Goal: Find specific page/section: Find specific page/section

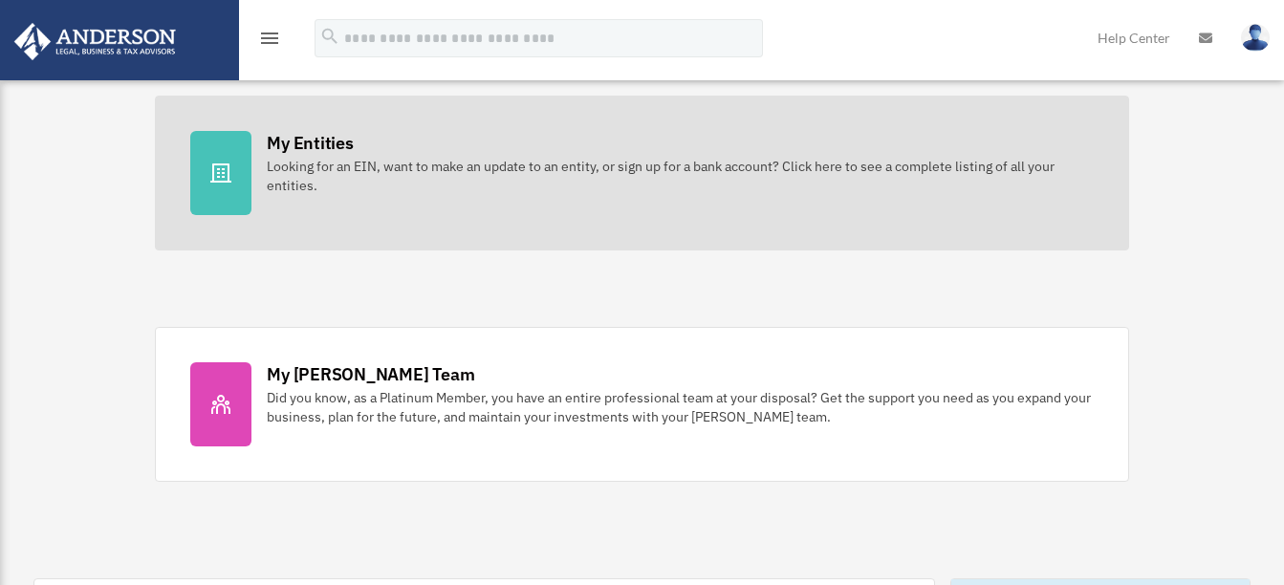
scroll to position [573, 0]
click at [314, 162] on div "Looking for an EIN, want to make an update to an entity, or sign up for a bank …" at bounding box center [680, 175] width 826 height 38
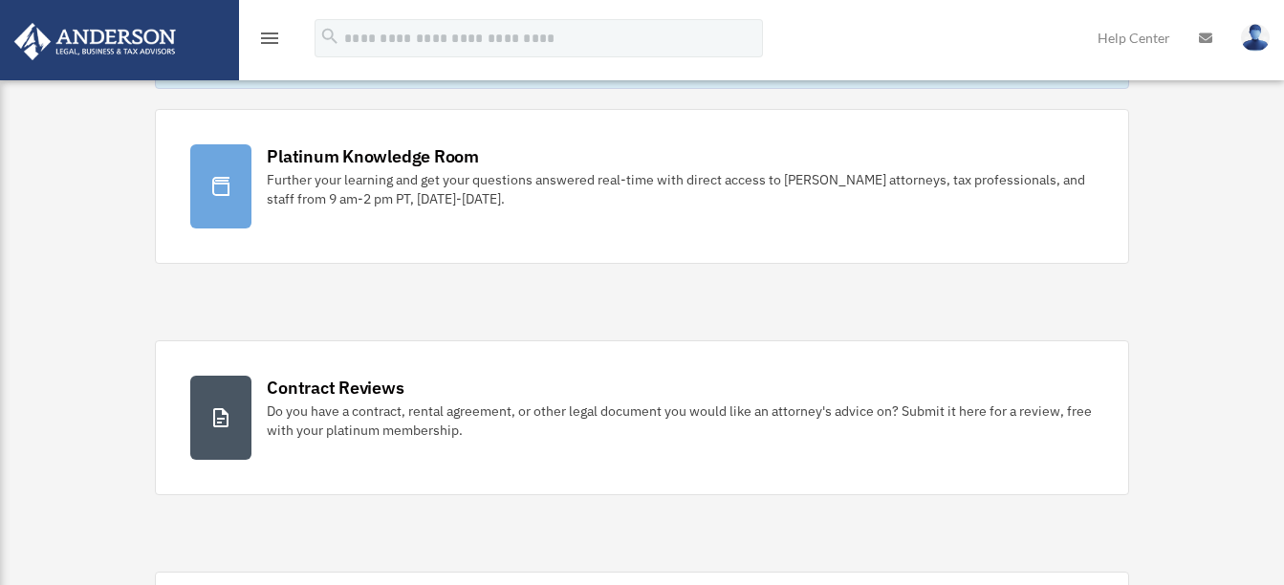
scroll to position [96, 0]
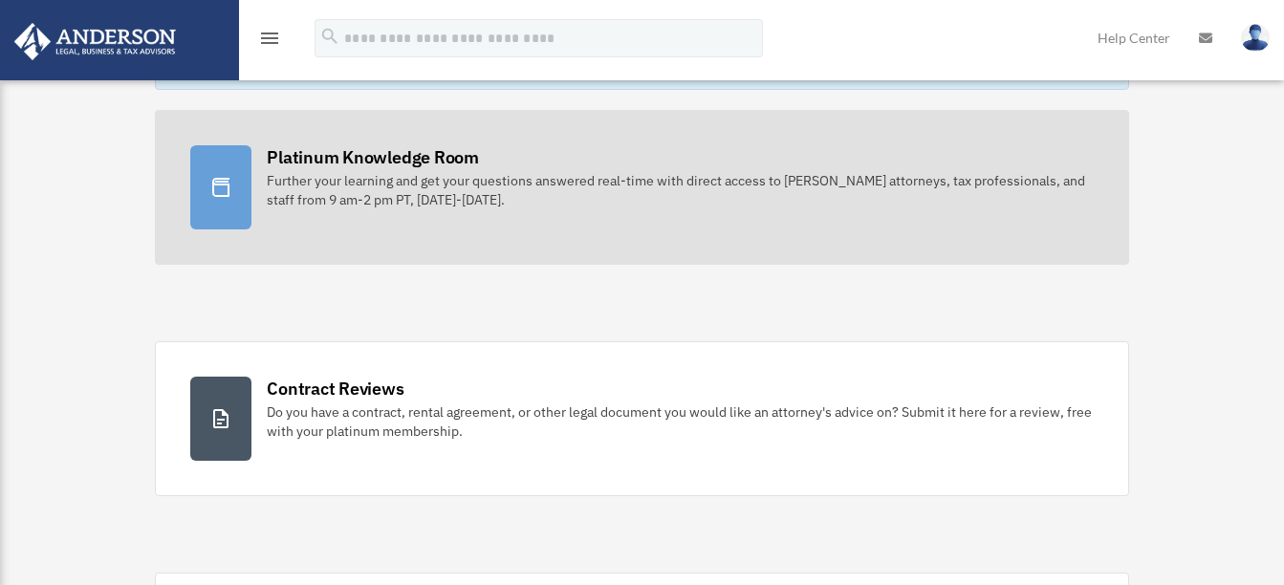
click at [280, 175] on div "Further your learning and get your questions answered real-time with direct acc…" at bounding box center [680, 190] width 826 height 38
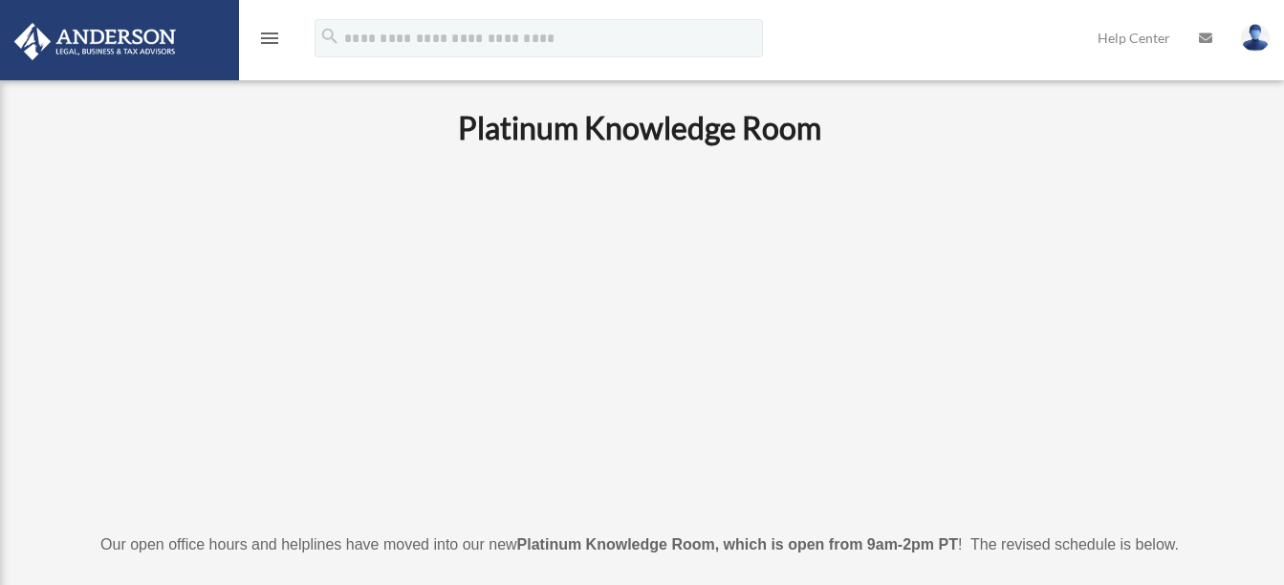
click at [263, 35] on icon "menu" at bounding box center [269, 38] width 23 height 23
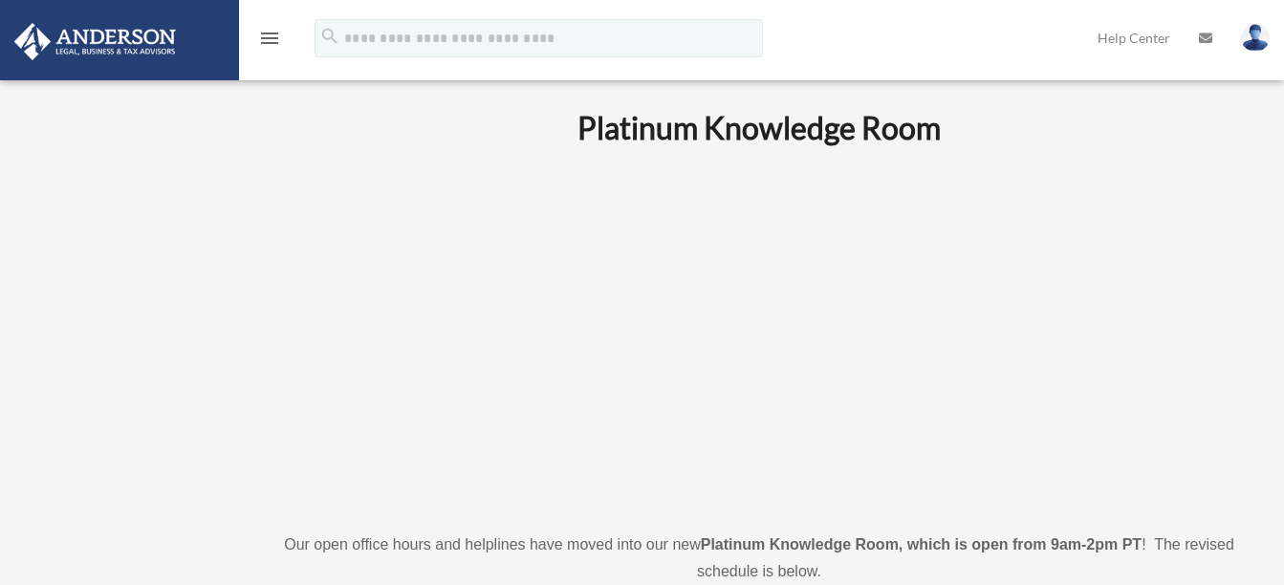
click at [272, 39] on icon "menu" at bounding box center [269, 38] width 23 height 23
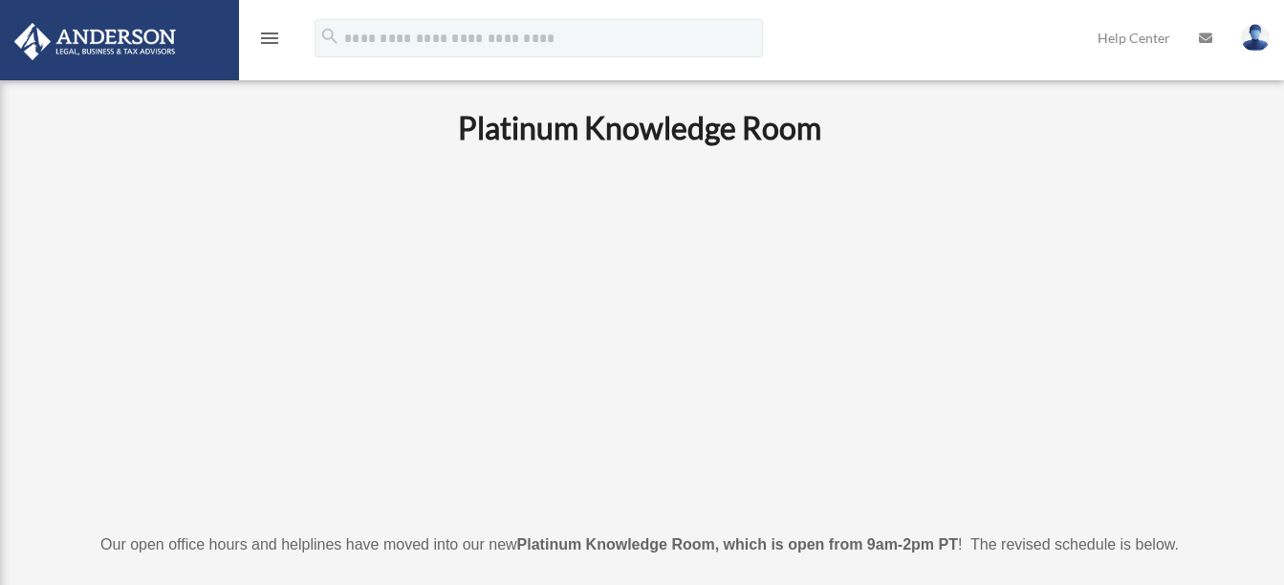
click at [272, 39] on icon "menu" at bounding box center [269, 38] width 23 height 23
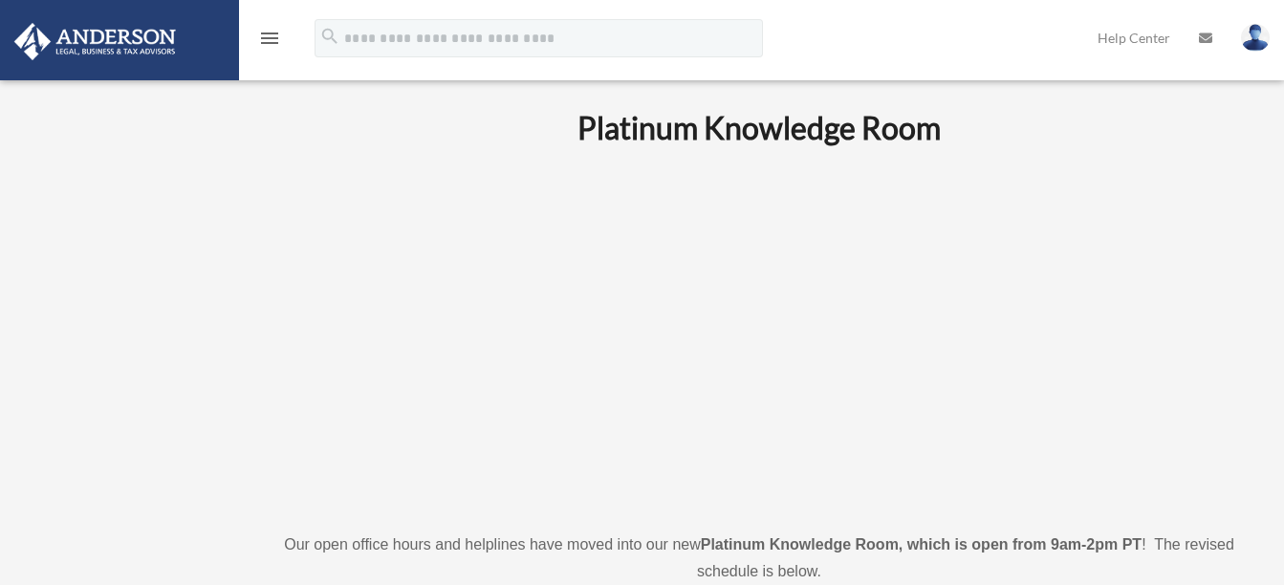
click at [272, 39] on icon "menu" at bounding box center [269, 38] width 23 height 23
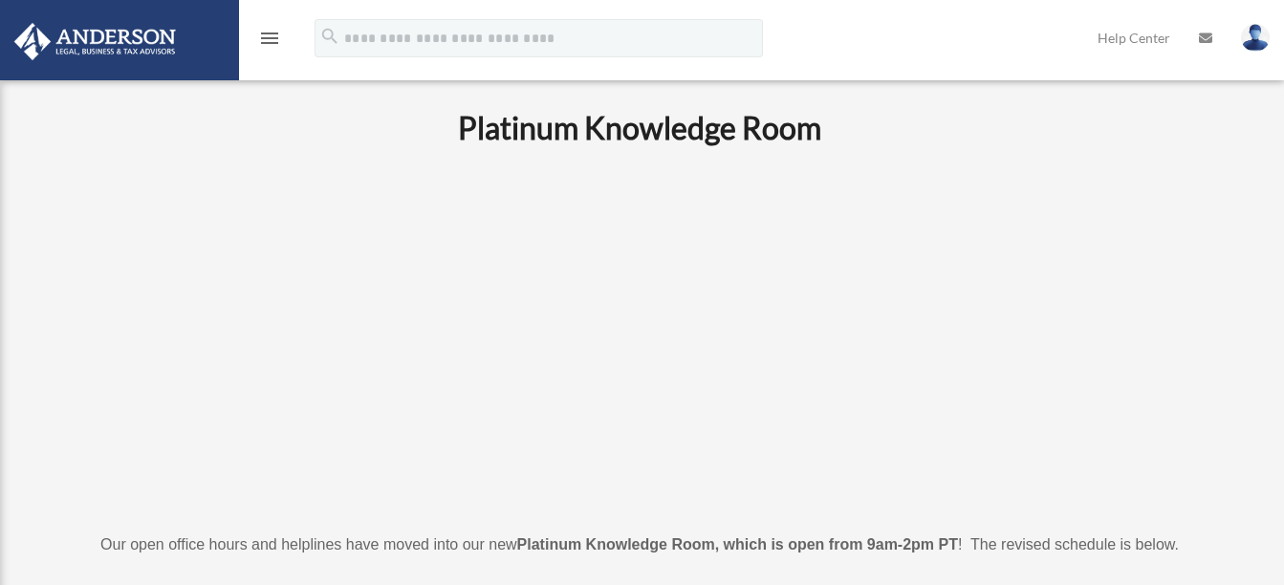
drag, startPoint x: 0, startPoint y: 245, endPoint x: 50, endPoint y: 256, distance: 51.0
click at [268, 36] on icon "menu" at bounding box center [269, 38] width 23 height 23
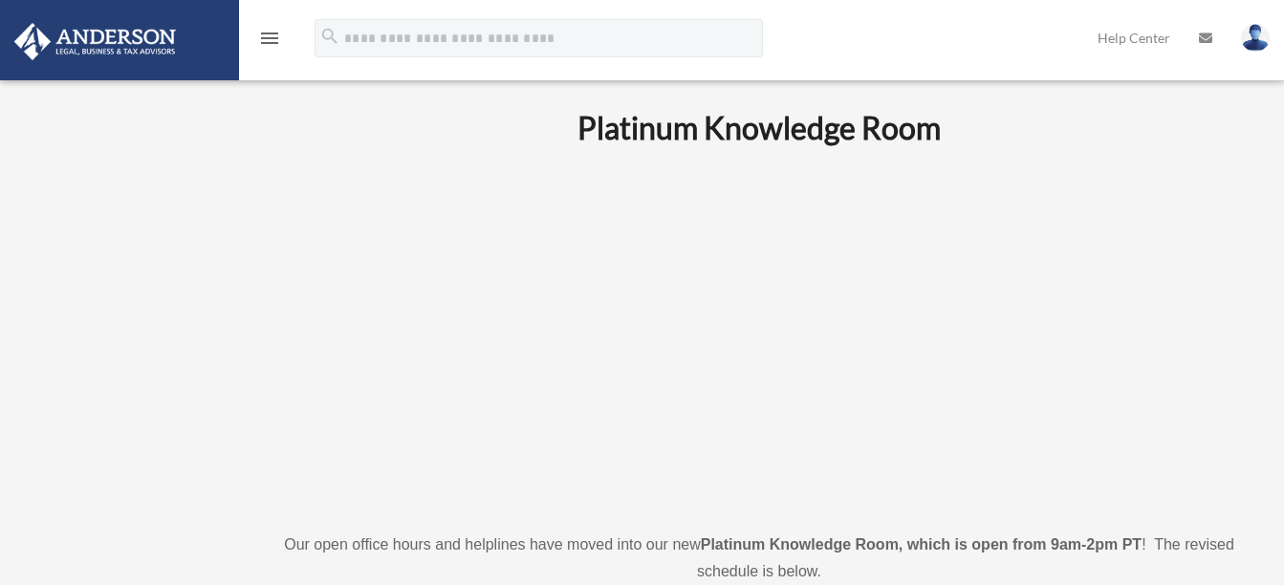
click at [97, 41] on img at bounding box center [95, 41] width 173 height 37
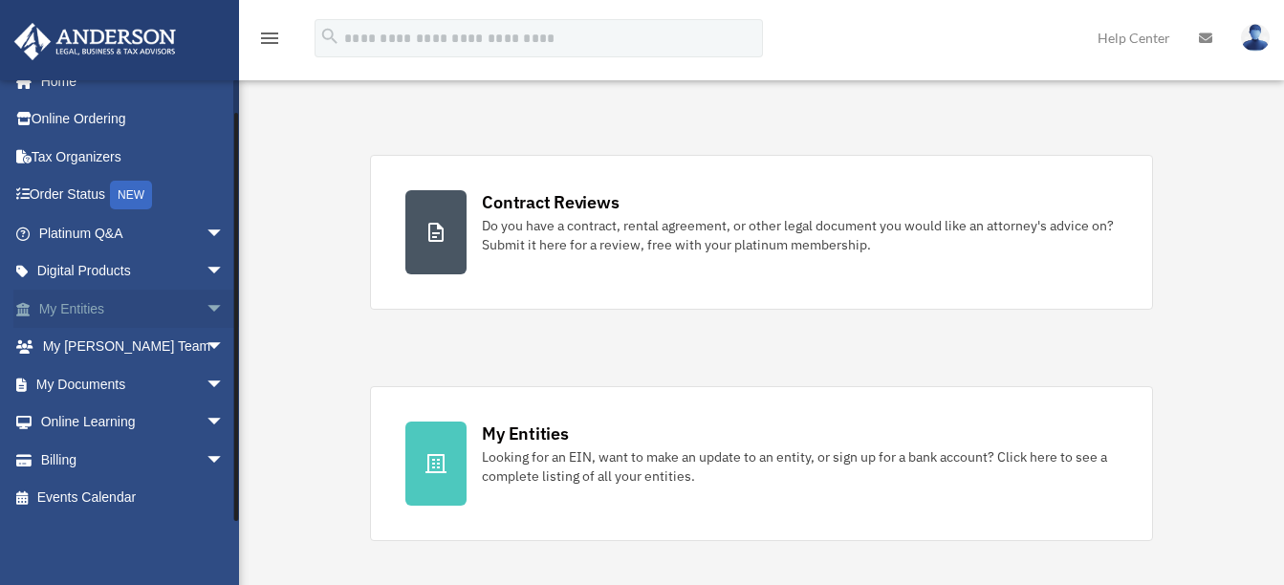
scroll to position [478, 0]
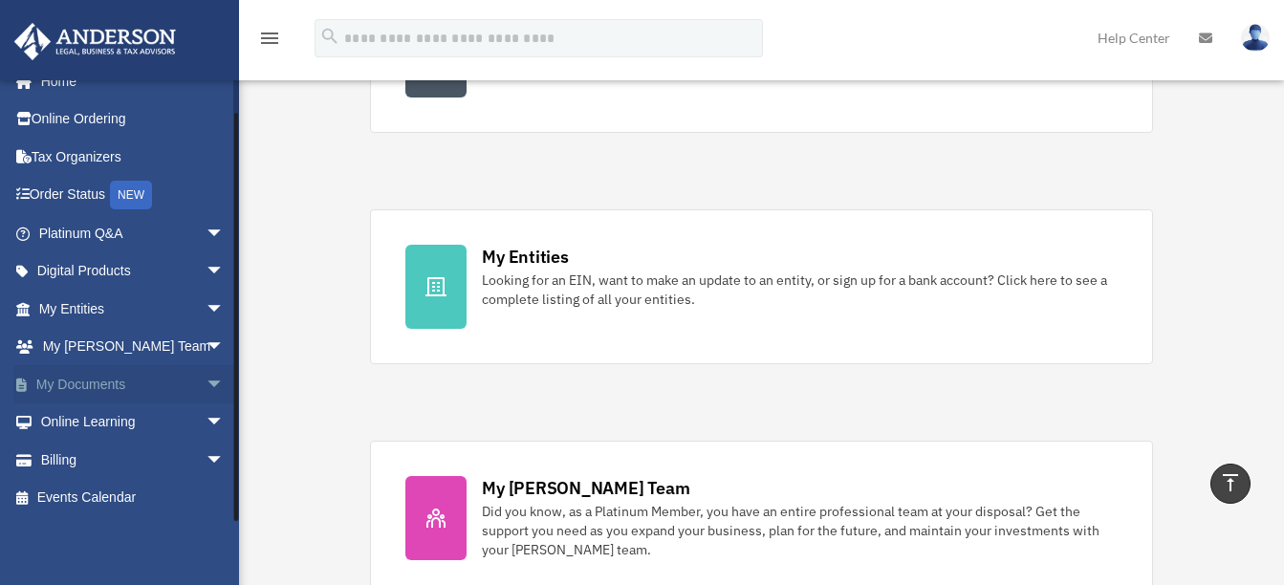
click at [205, 386] on span "arrow_drop_down" at bounding box center [224, 384] width 38 height 39
click at [75, 422] on link "Box" at bounding box center [140, 422] width 227 height 38
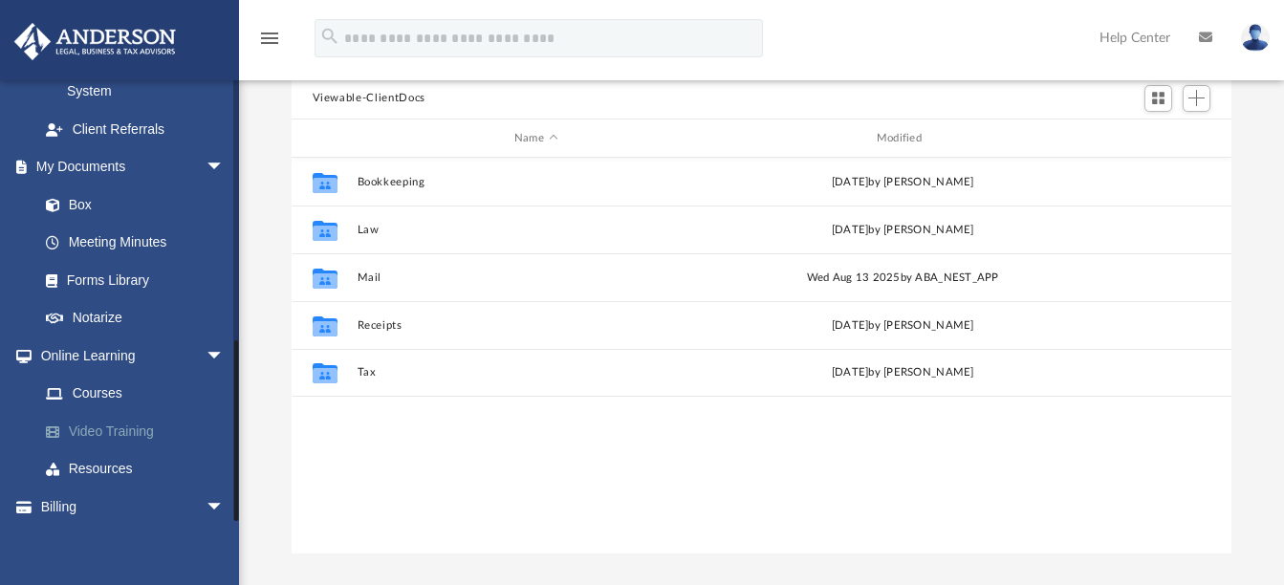
scroll to position [191, 0]
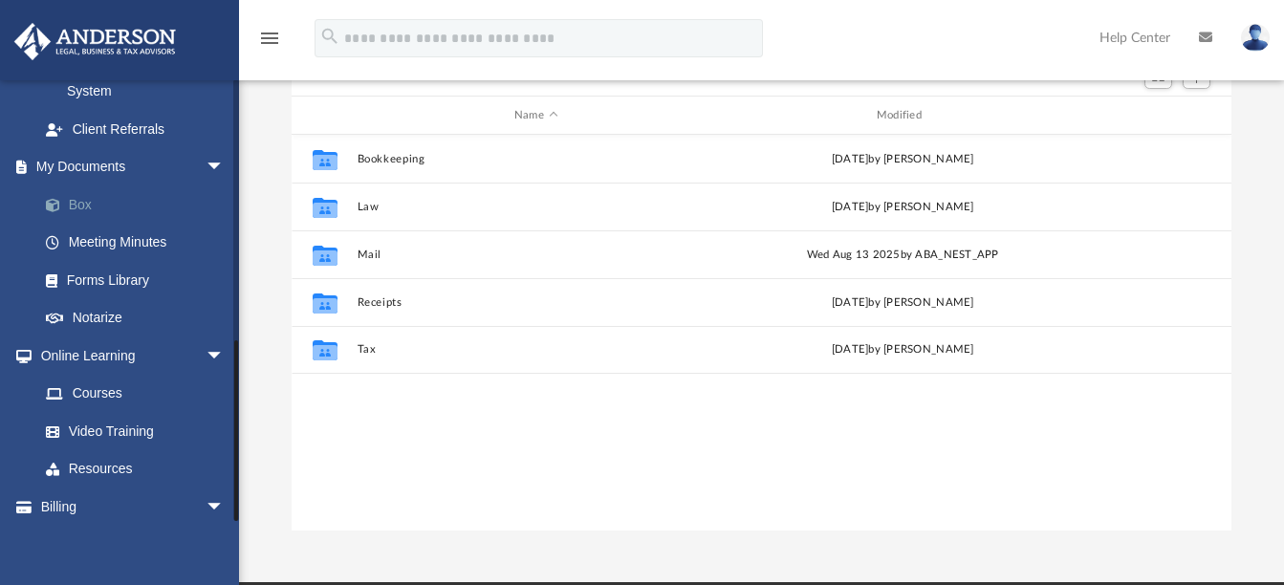
click at [81, 185] on link "Box" at bounding box center [140, 204] width 227 height 38
click at [205, 148] on span "arrow_drop_down" at bounding box center [224, 167] width 38 height 39
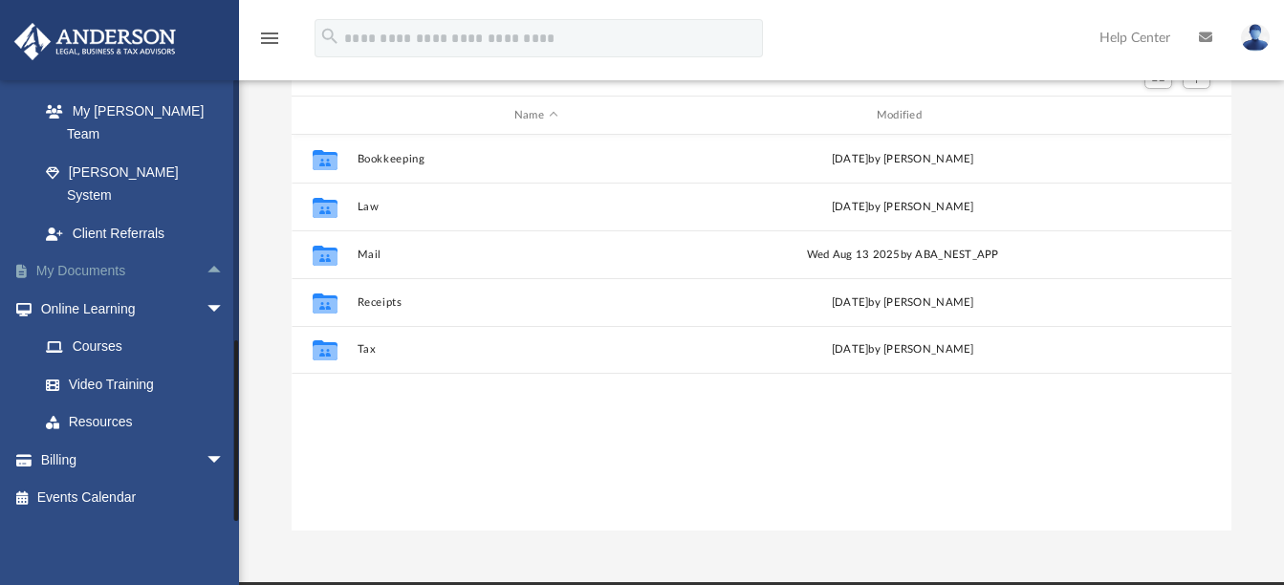
scroll to position [475, 0]
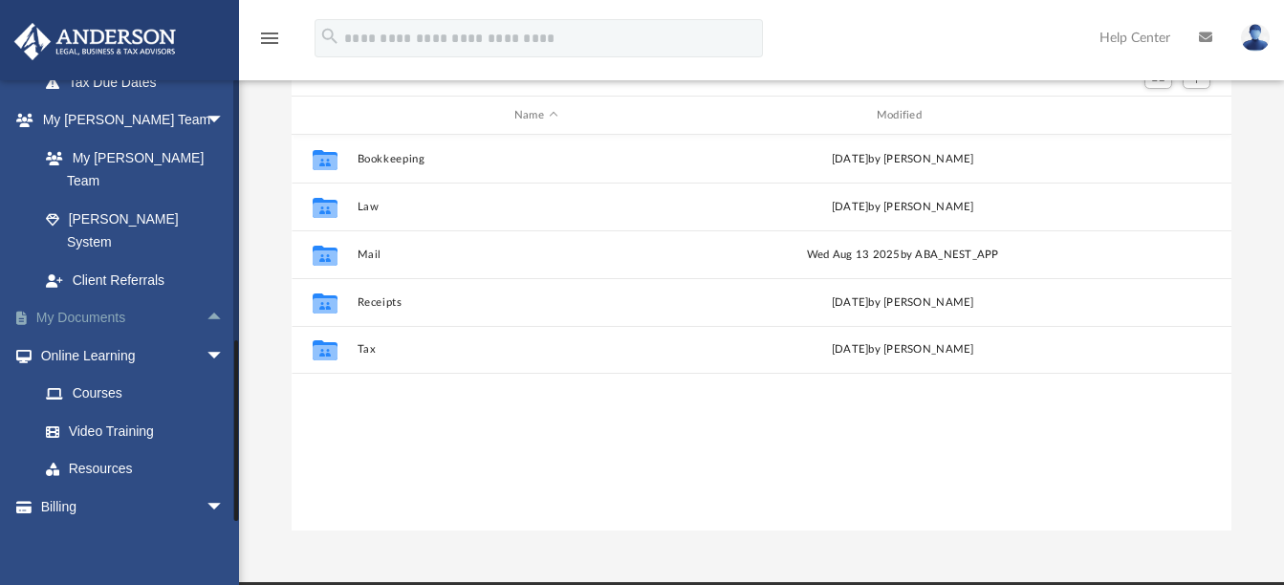
click at [205, 118] on span "arrow_drop_down" at bounding box center [224, 120] width 38 height 39
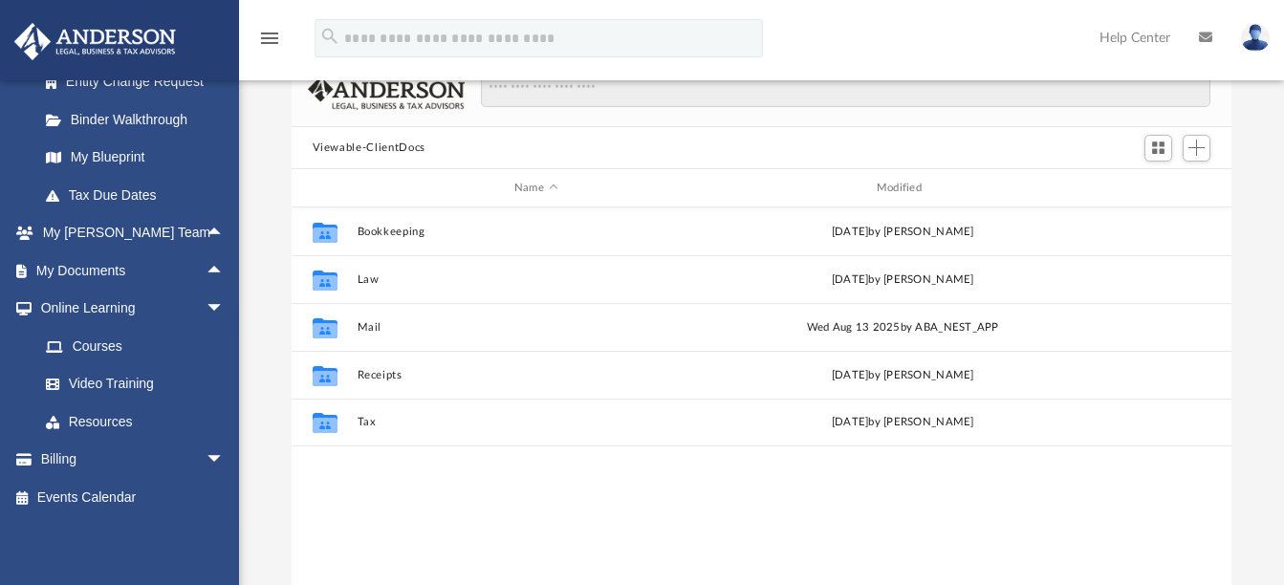
scroll to position [0, 0]
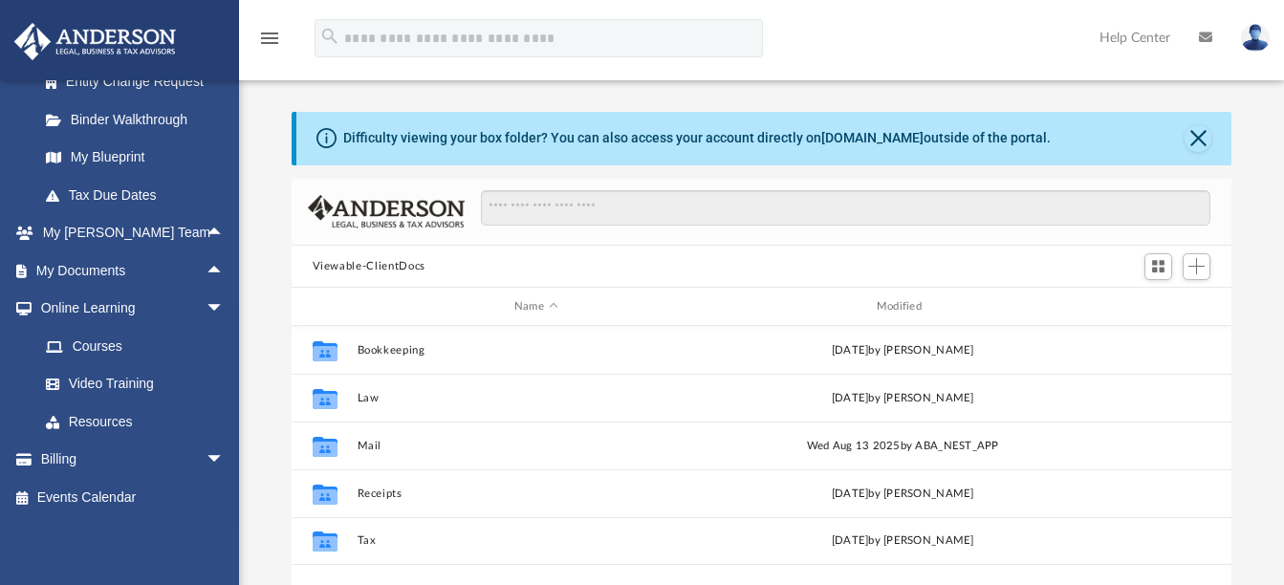
click at [367, 267] on button "Viewable-ClientDocs" at bounding box center [369, 266] width 113 height 17
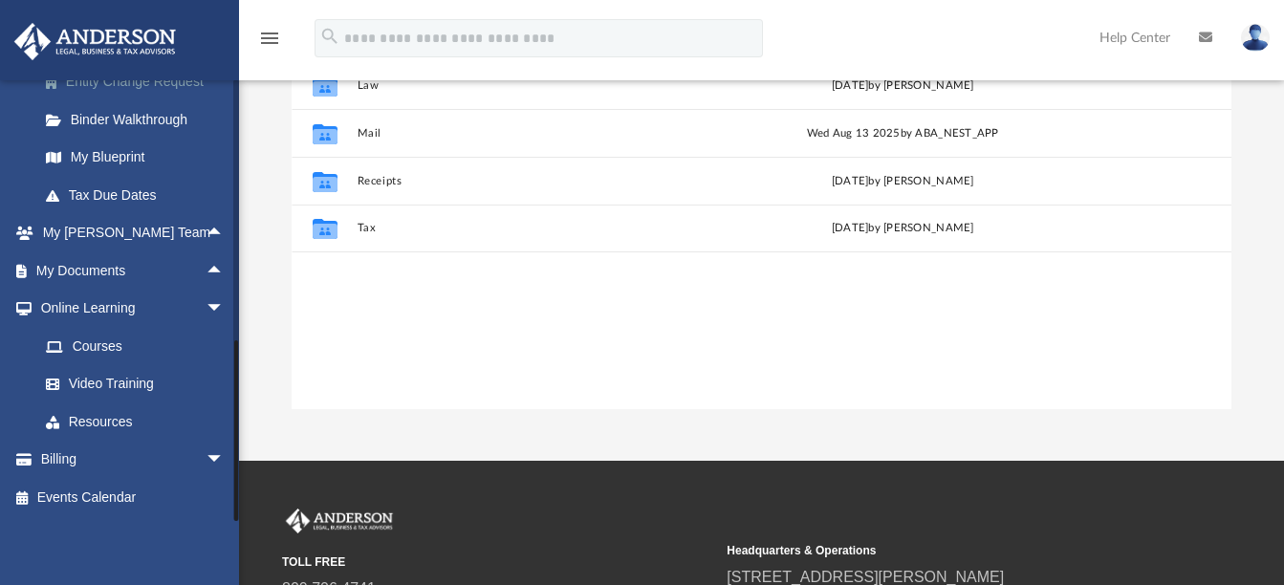
scroll to position [382, 0]
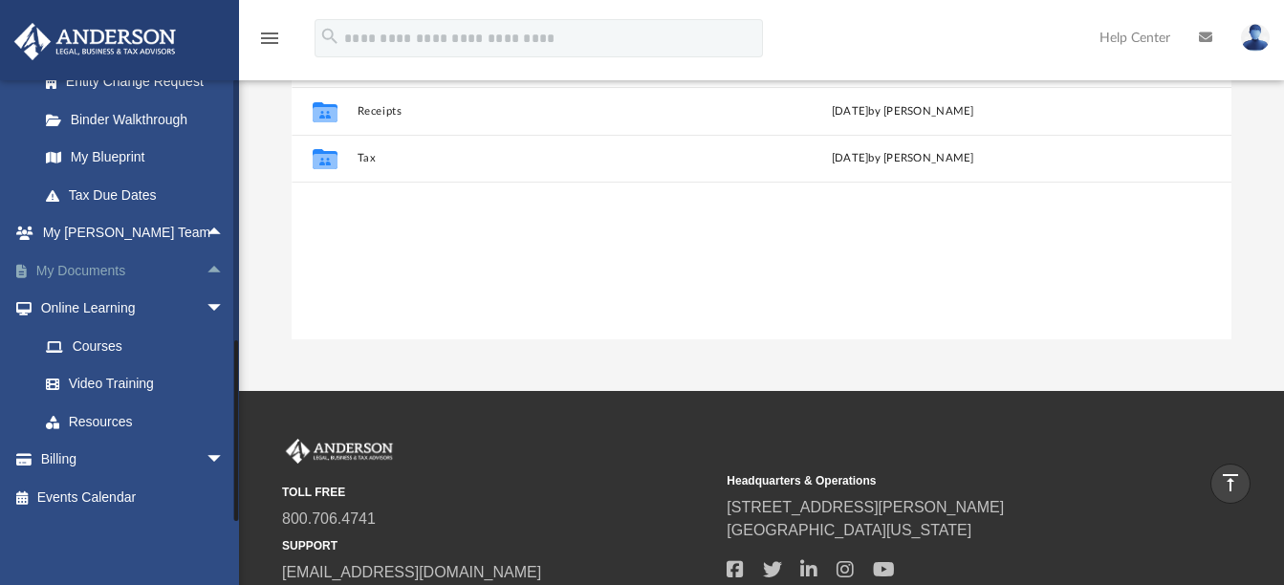
click at [205, 270] on span "arrow_drop_up" at bounding box center [224, 270] width 38 height 39
click at [80, 307] on link "Box" at bounding box center [140, 309] width 227 height 38
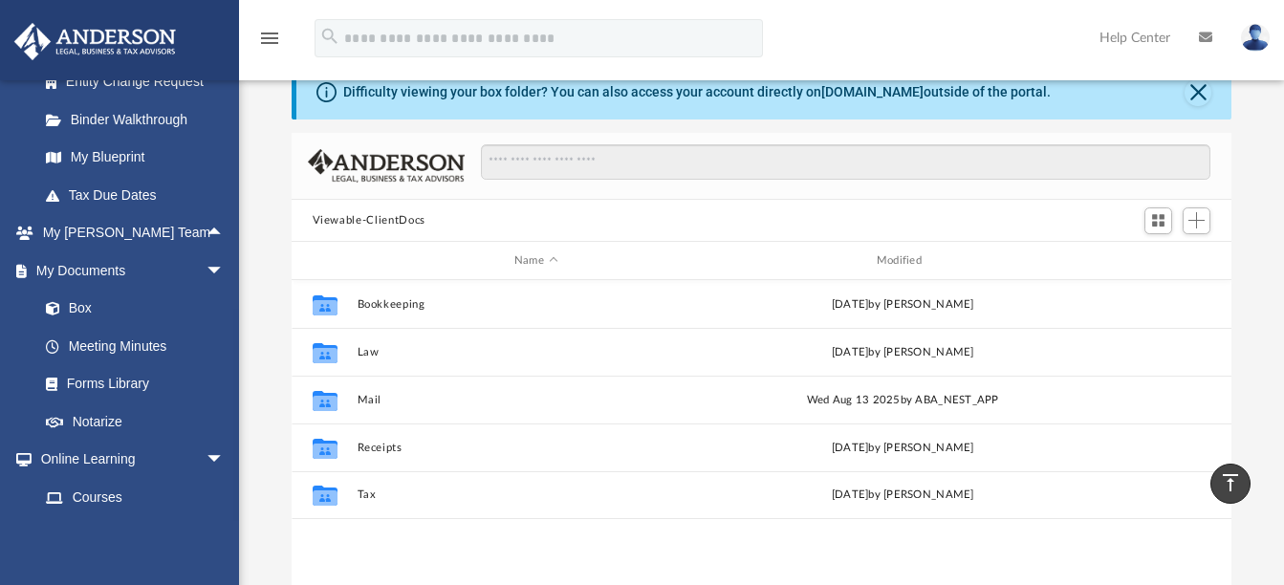
scroll to position [0, 0]
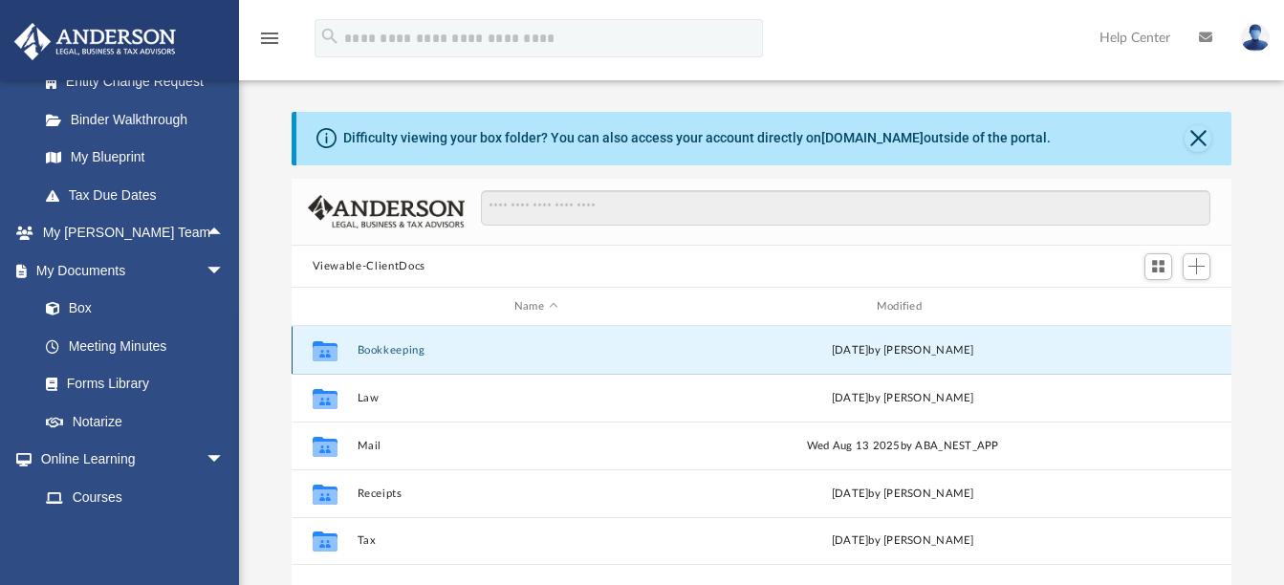
click at [395, 349] on button "Bookkeeping" at bounding box center [535, 350] width 358 height 12
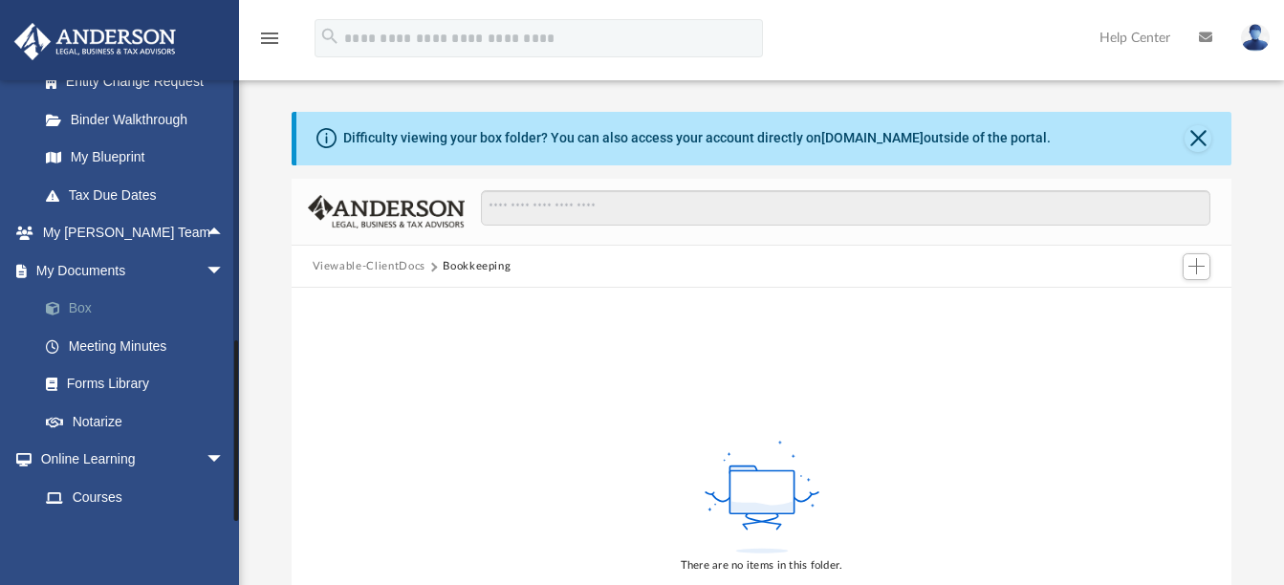
click at [101, 301] on link "Box" at bounding box center [140, 309] width 227 height 38
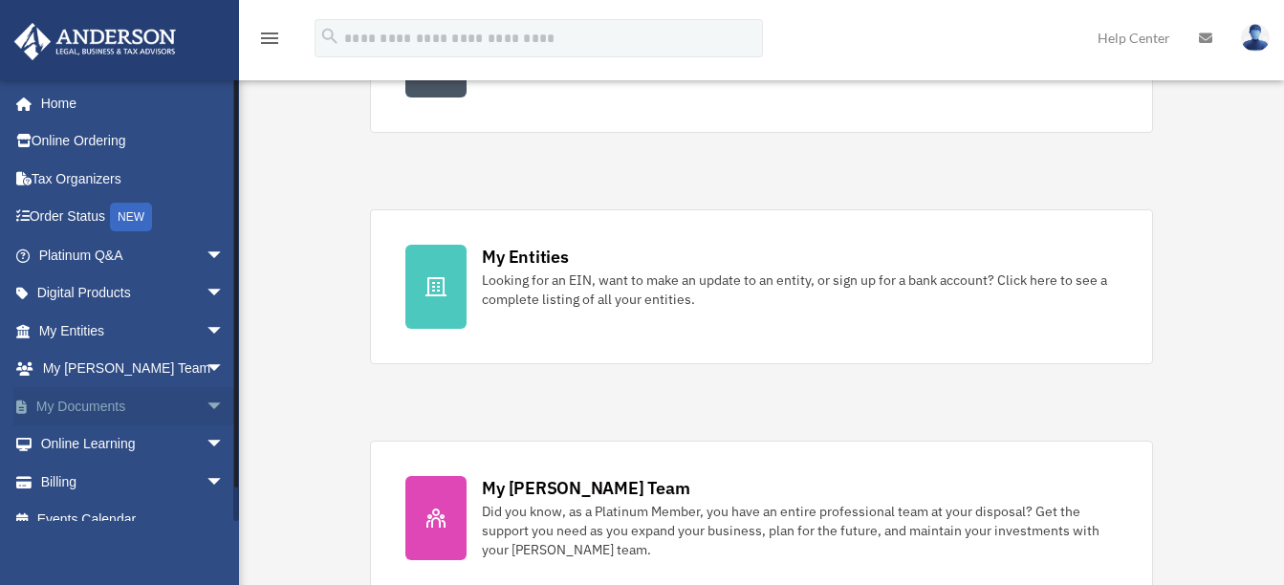
click at [205, 406] on span "arrow_drop_down" at bounding box center [224, 406] width 38 height 39
click at [91, 443] on link "Box" at bounding box center [140, 444] width 227 height 38
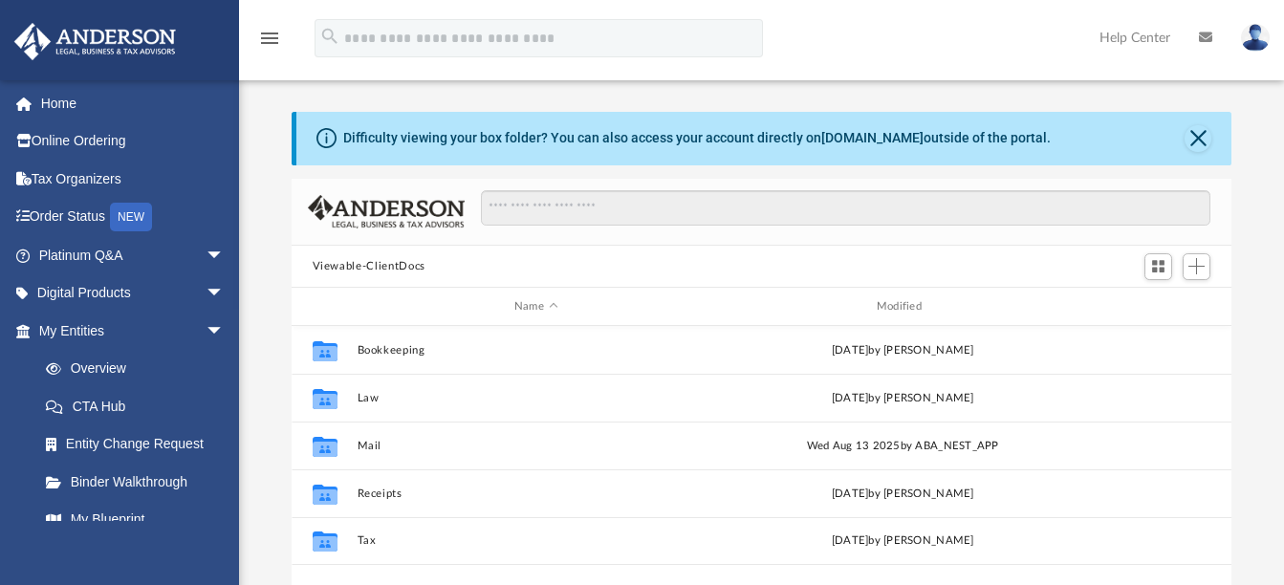
scroll to position [421, 925]
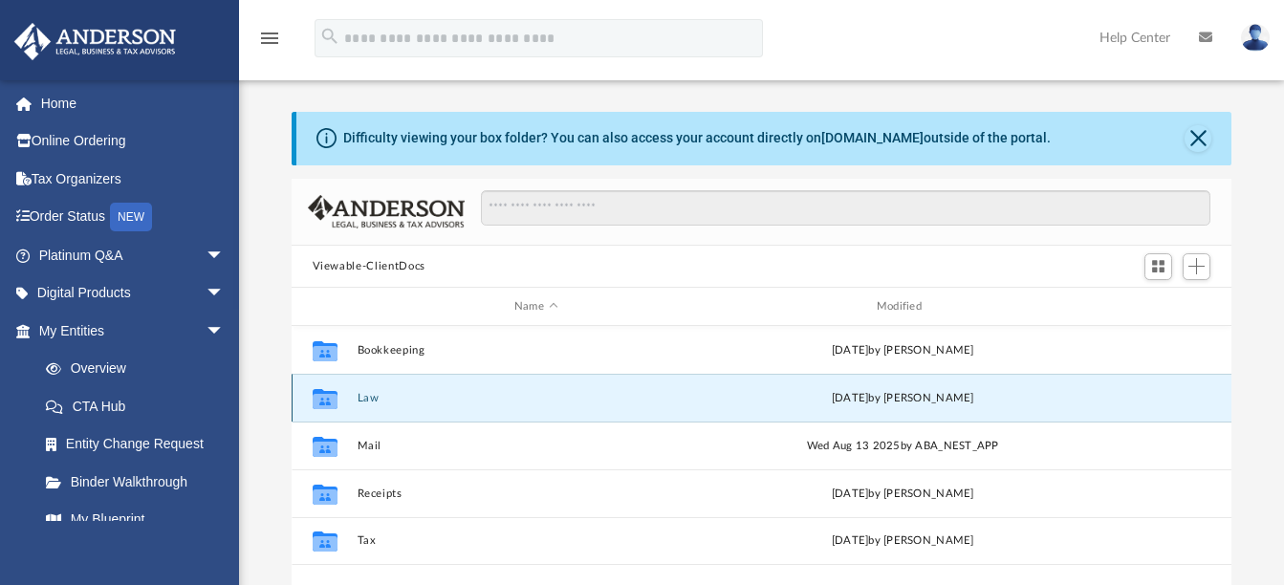
click at [369, 396] on button "Law" at bounding box center [535, 398] width 358 height 12
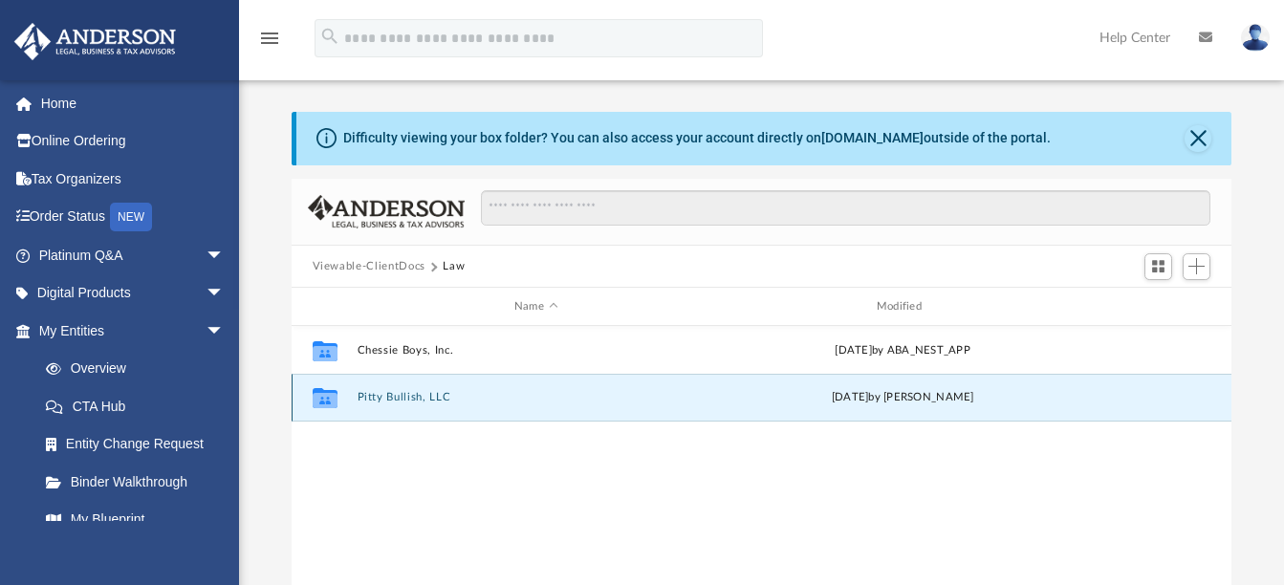
click at [369, 396] on button "Pitty Bullish, LLC" at bounding box center [535, 398] width 358 height 12
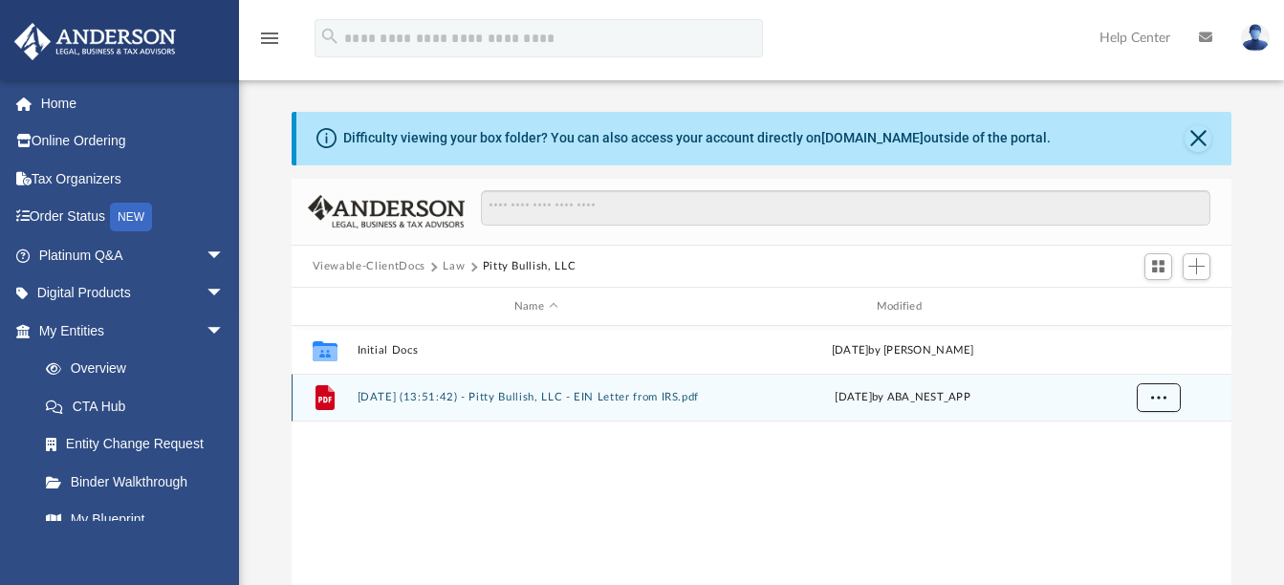
click at [1160, 399] on span "More options" at bounding box center [1157, 397] width 15 height 11
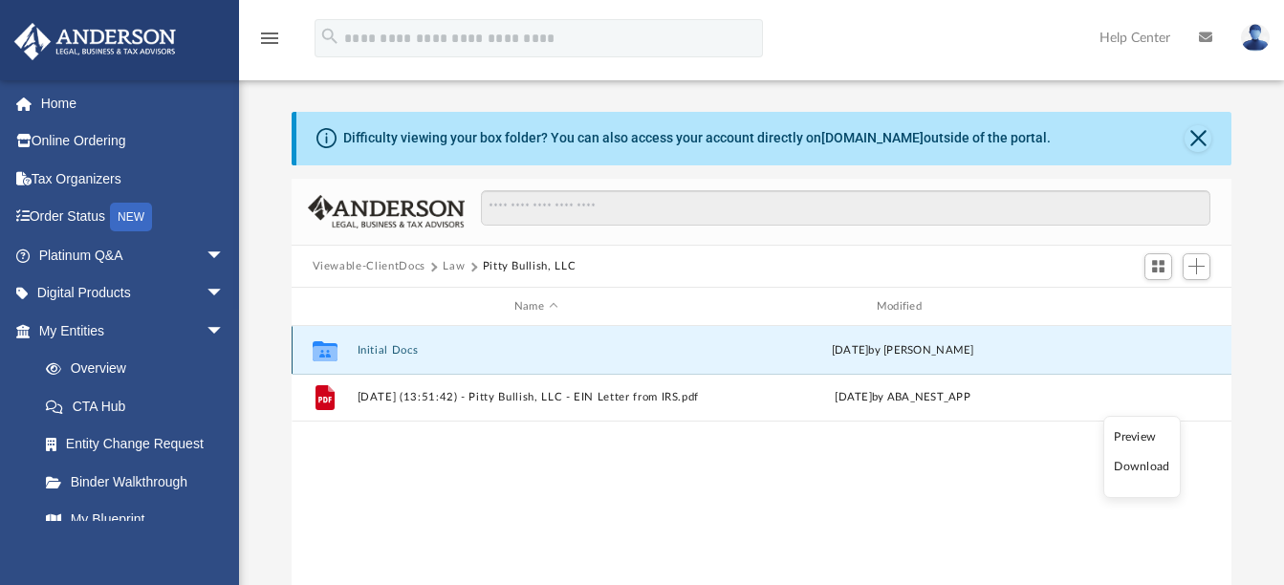
click at [362, 354] on button "Initial Docs" at bounding box center [535, 350] width 358 height 12
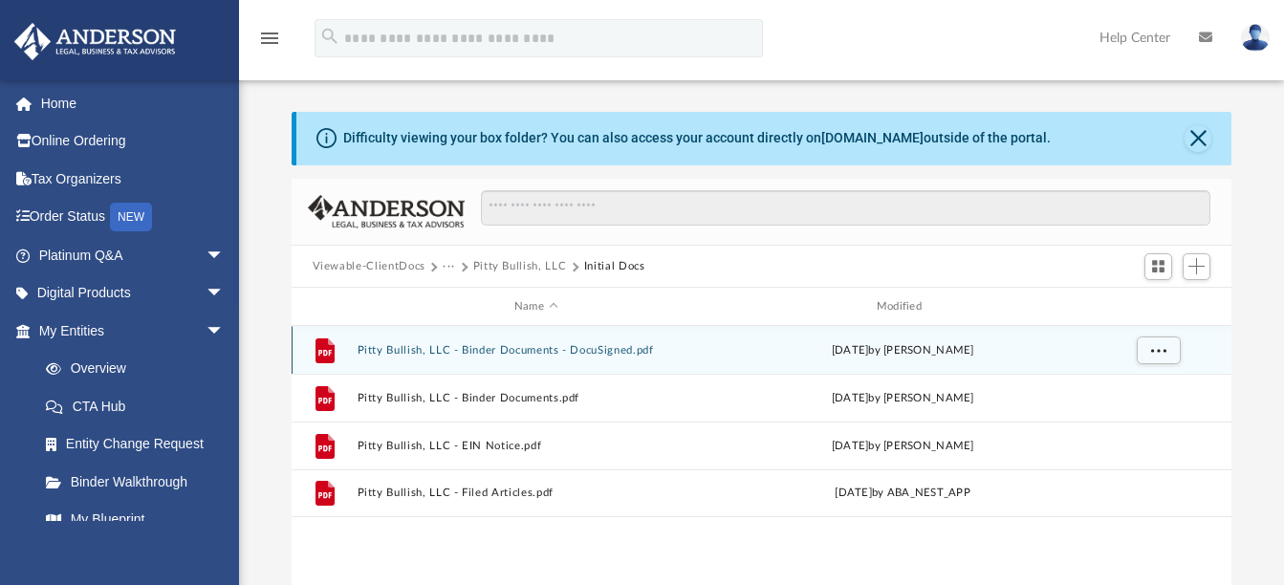
click at [367, 350] on button "Pitty Bullish, LLC - Binder Documents - DocuSigned.pdf" at bounding box center [535, 350] width 358 height 12
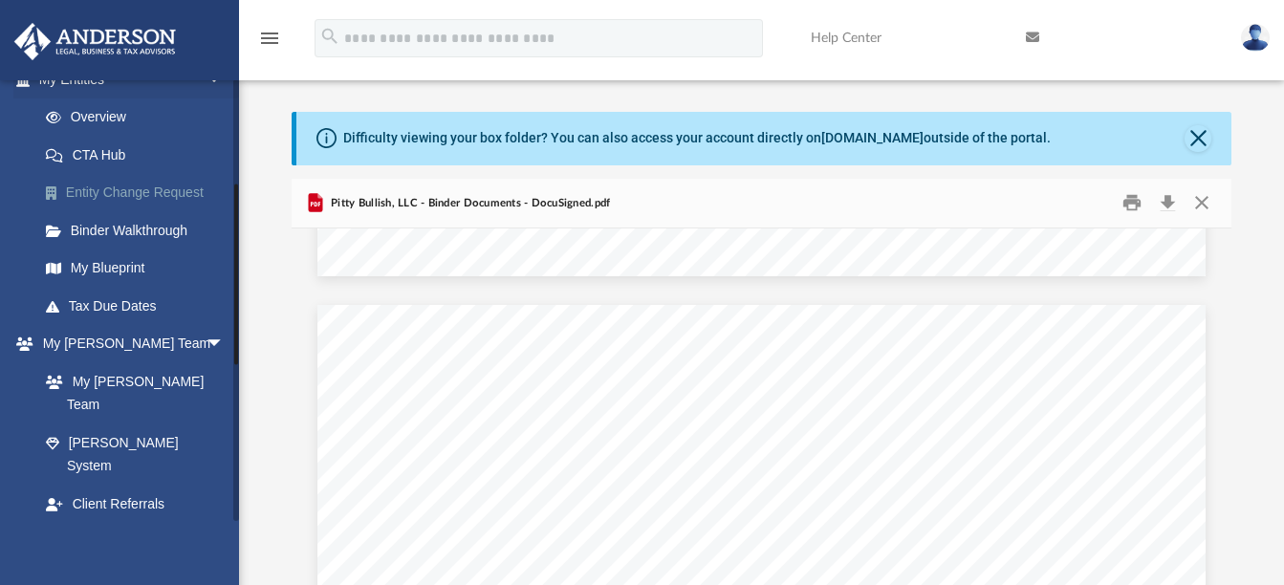
scroll to position [287, 0]
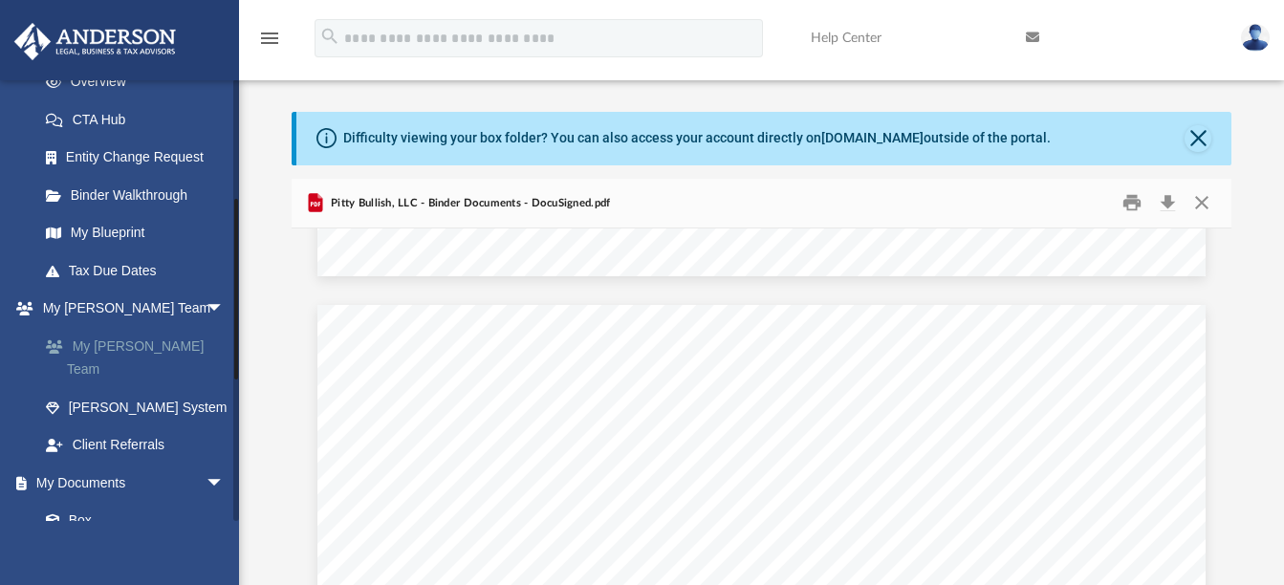
click at [120, 344] on link "My [PERSON_NAME] Team" at bounding box center [140, 357] width 227 height 61
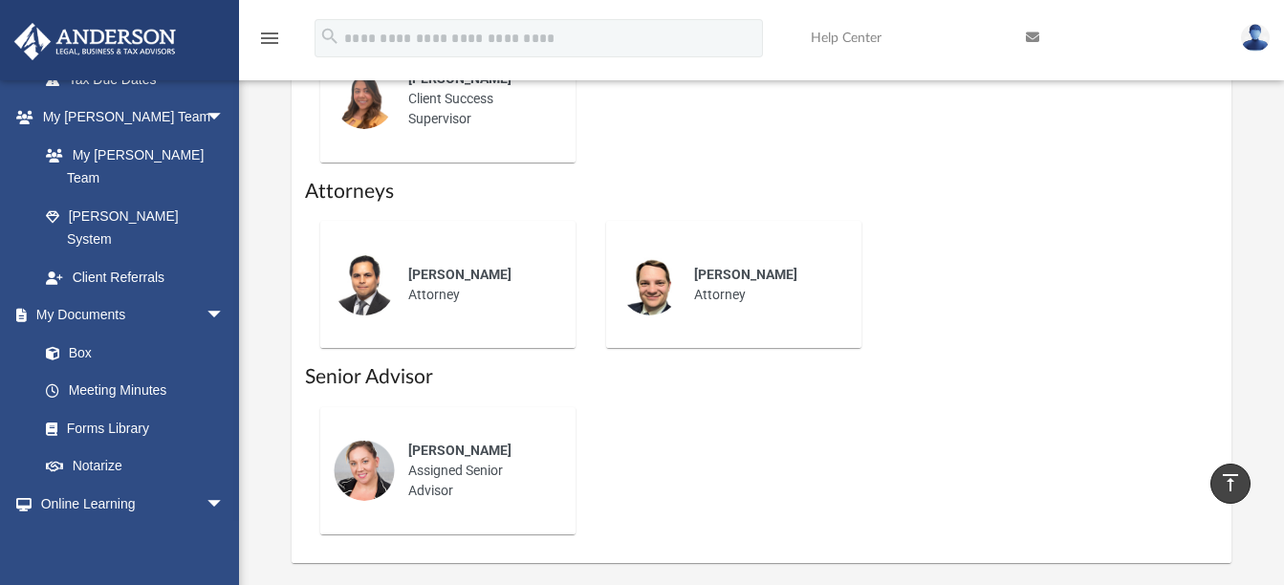
scroll to position [956, 0]
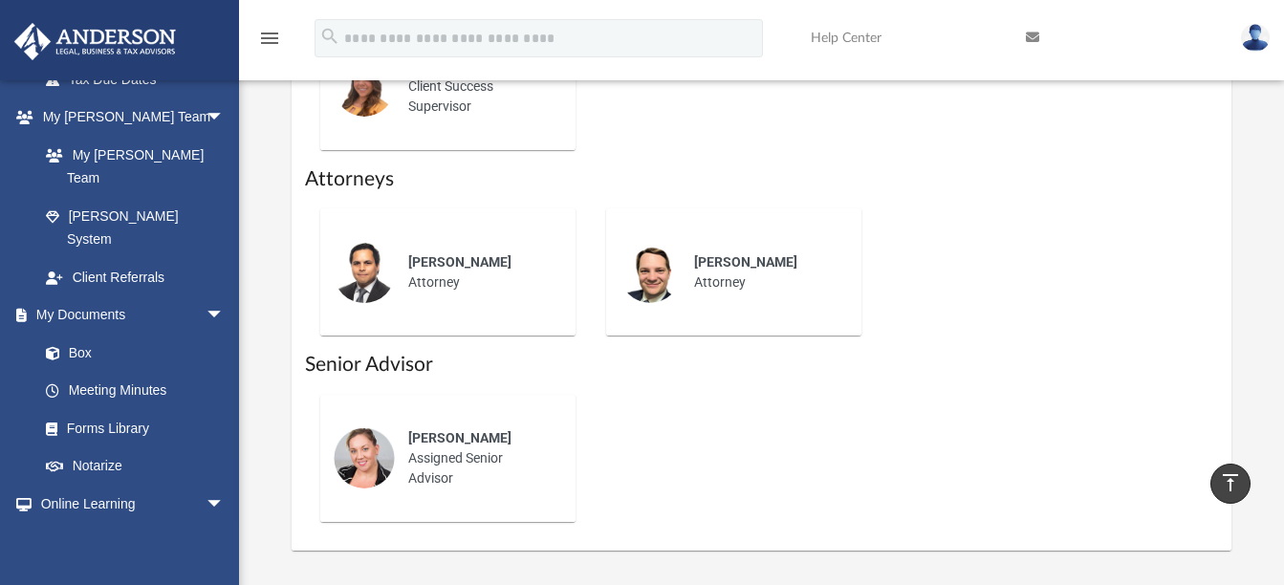
click at [724, 254] on span "Troy Christiansen" at bounding box center [745, 261] width 103 height 15
click at [674, 293] on div "Troy Christiansen Attorney" at bounding box center [733, 272] width 228 height 100
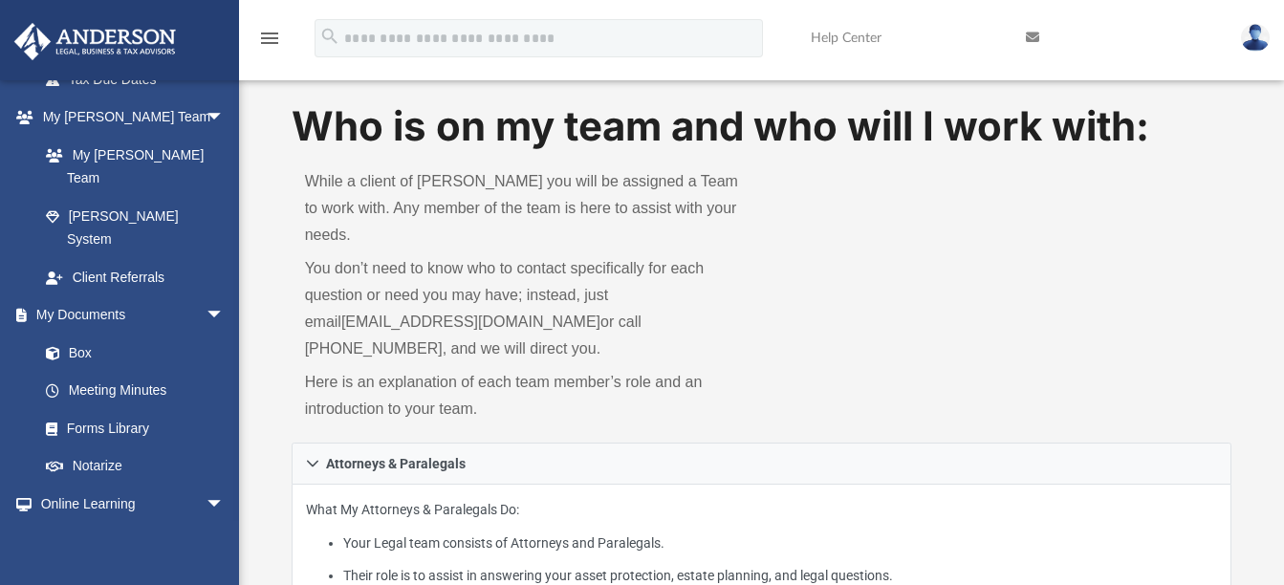
scroll to position [0, 0]
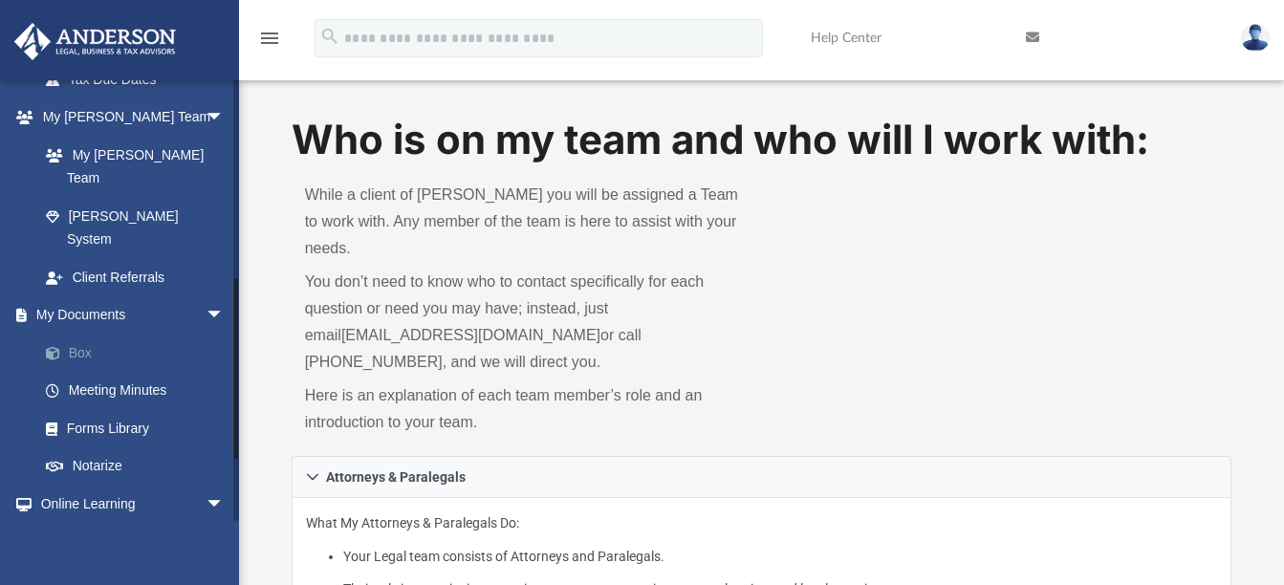
click at [107, 334] on link "Box" at bounding box center [140, 353] width 227 height 38
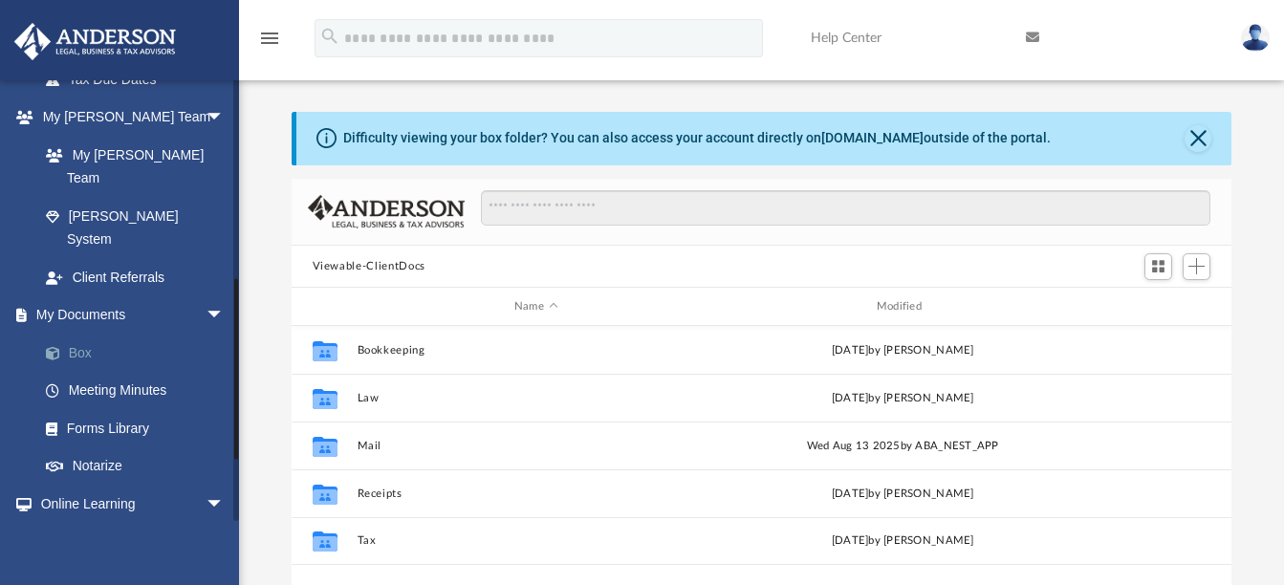
scroll to position [421, 925]
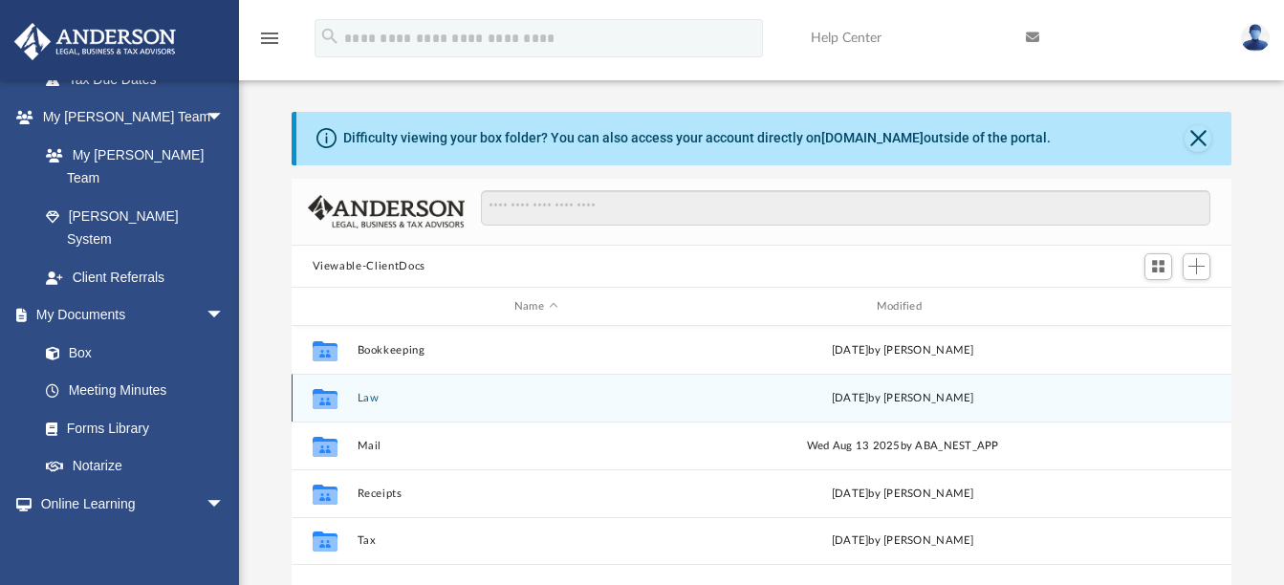
click at [367, 397] on button "Law" at bounding box center [535, 398] width 358 height 12
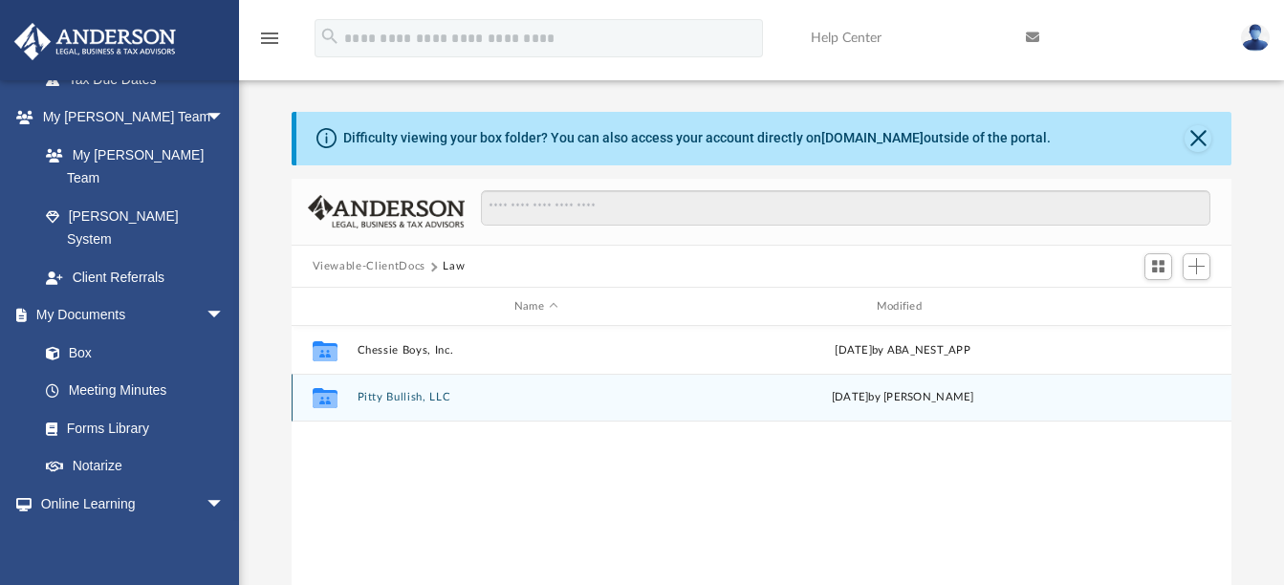
click at [368, 395] on button "Pitty Bullish, LLC" at bounding box center [535, 398] width 358 height 12
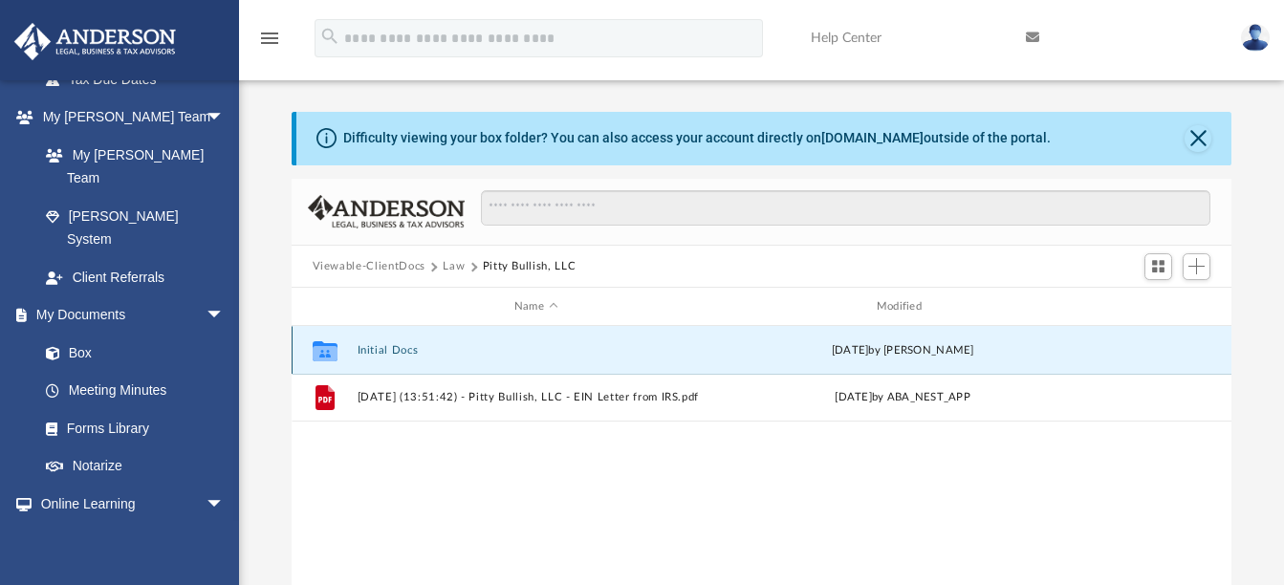
click at [378, 352] on button "Initial Docs" at bounding box center [535, 350] width 358 height 12
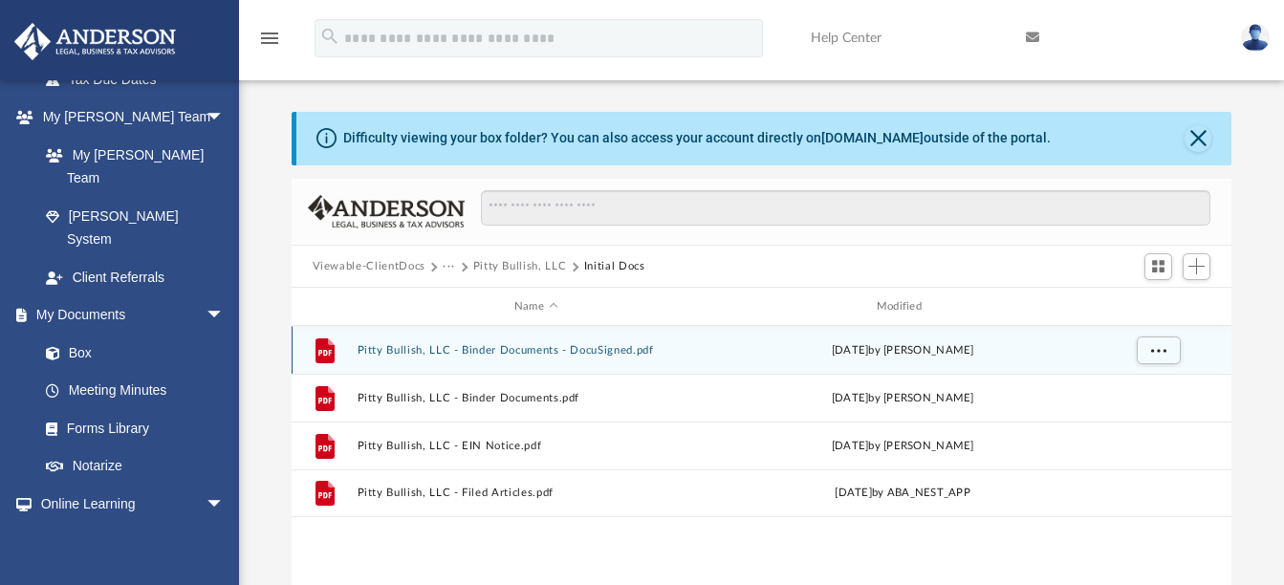
click at [378, 352] on button "Pitty Bullish, LLC - Binder Documents - DocuSigned.pdf" at bounding box center [535, 350] width 358 height 12
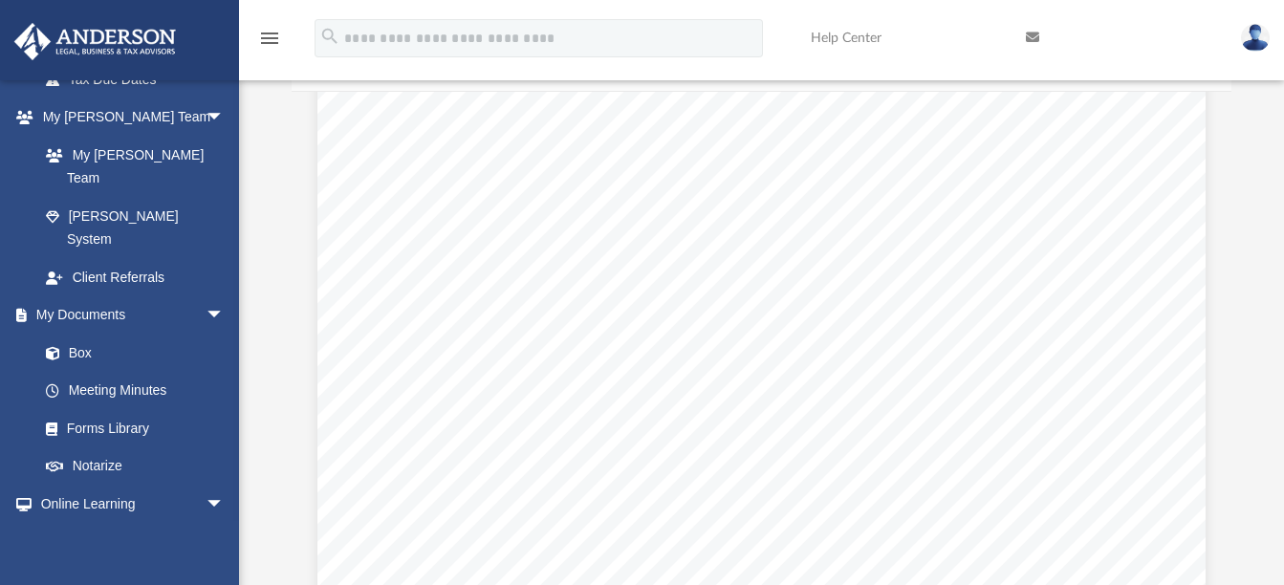
scroll to position [86407, 0]
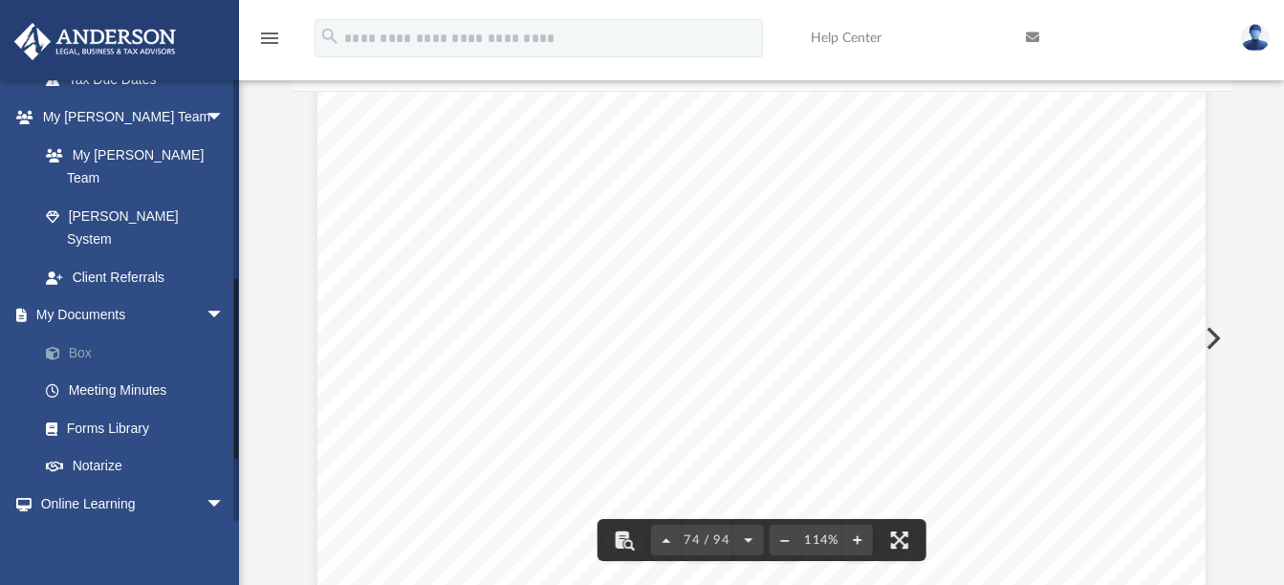
click at [110, 334] on link "Box" at bounding box center [140, 353] width 227 height 38
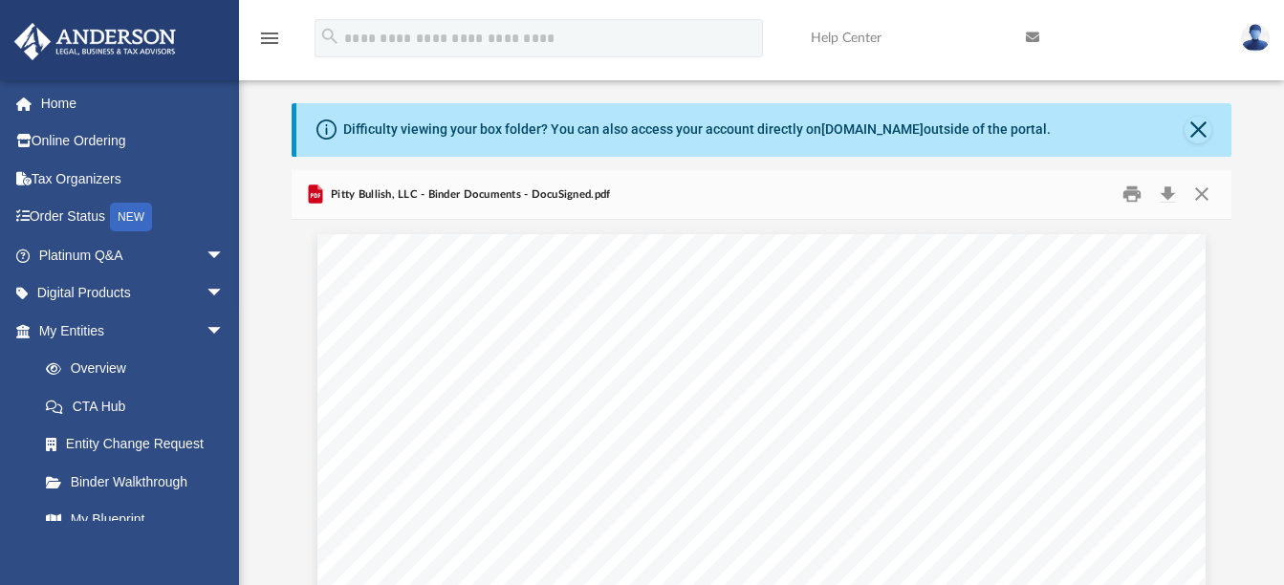
scroll to position [0, 0]
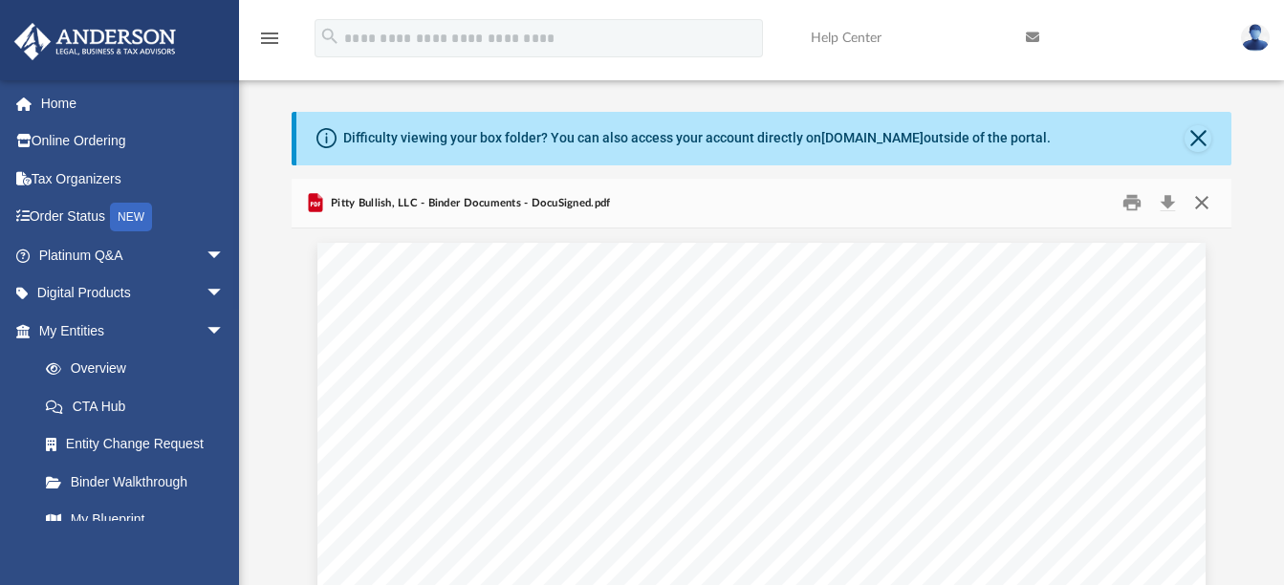
click at [1203, 201] on button "Close" at bounding box center [1201, 203] width 34 height 30
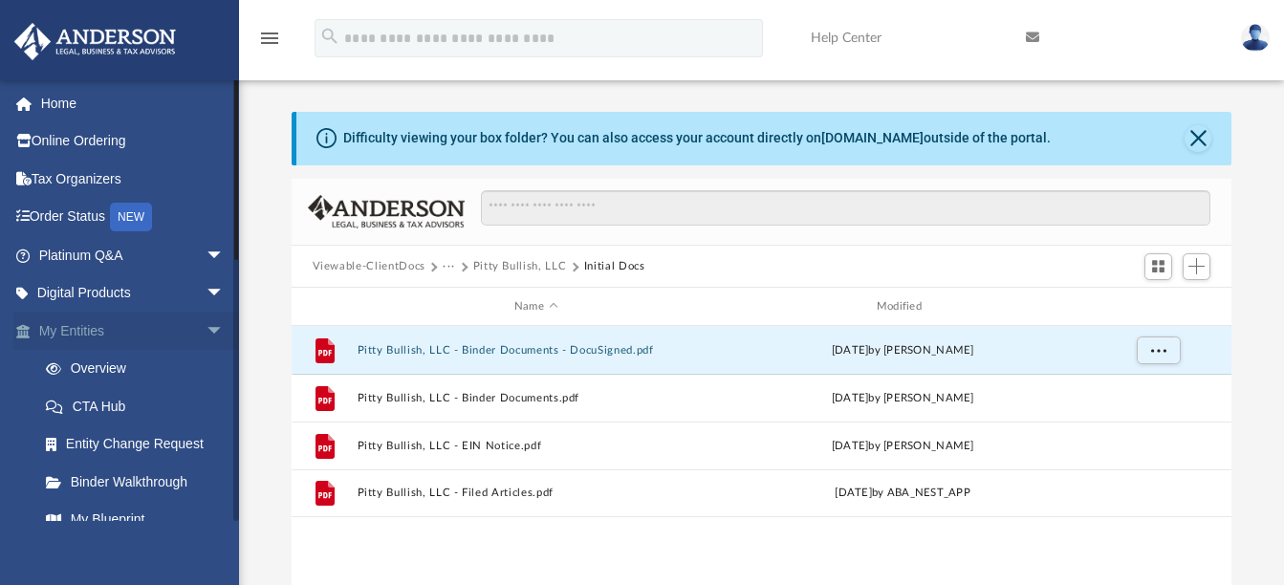
click at [205, 329] on span "arrow_drop_down" at bounding box center [224, 331] width 38 height 39
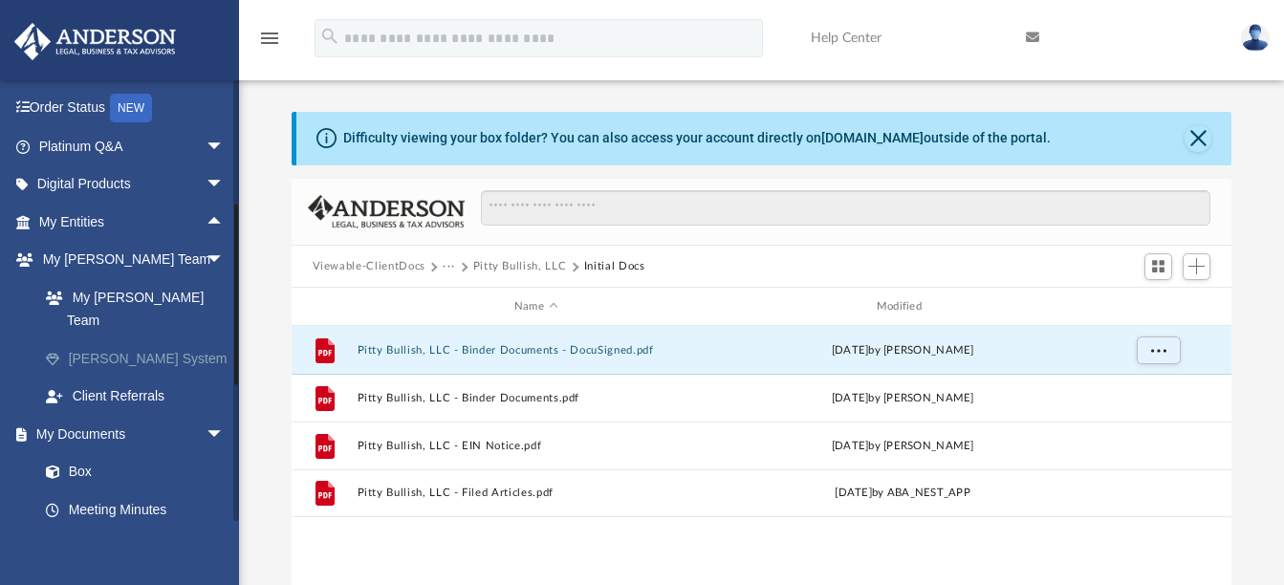
scroll to position [191, 0]
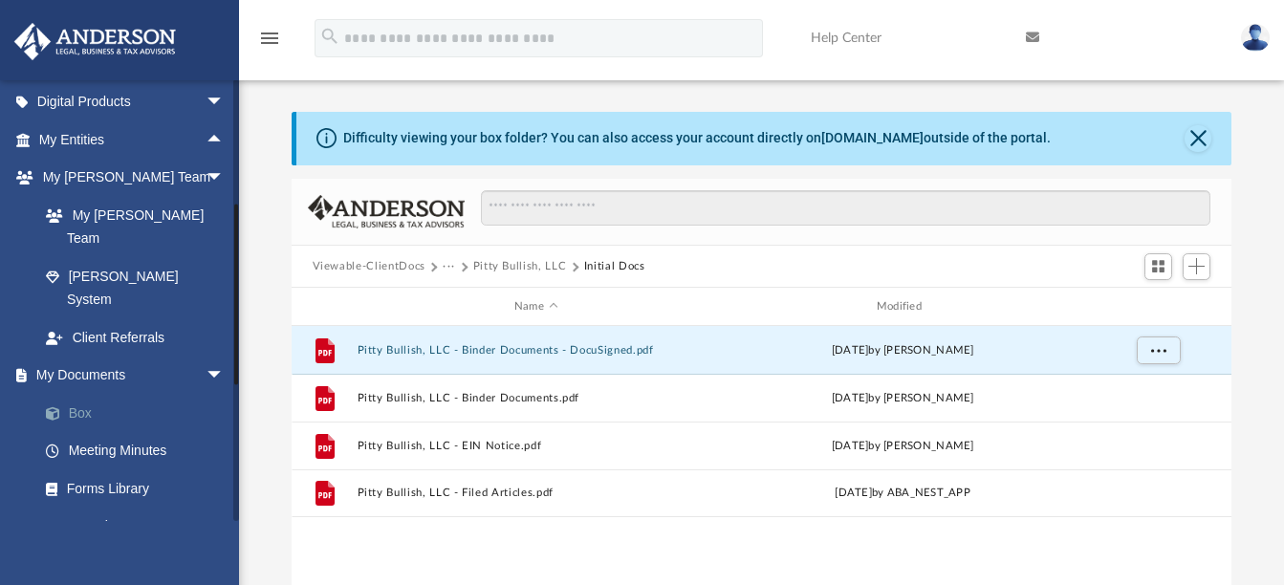
click at [95, 394] on link "Box" at bounding box center [140, 413] width 227 height 38
click at [1192, 139] on button "Close" at bounding box center [1197, 138] width 27 height 27
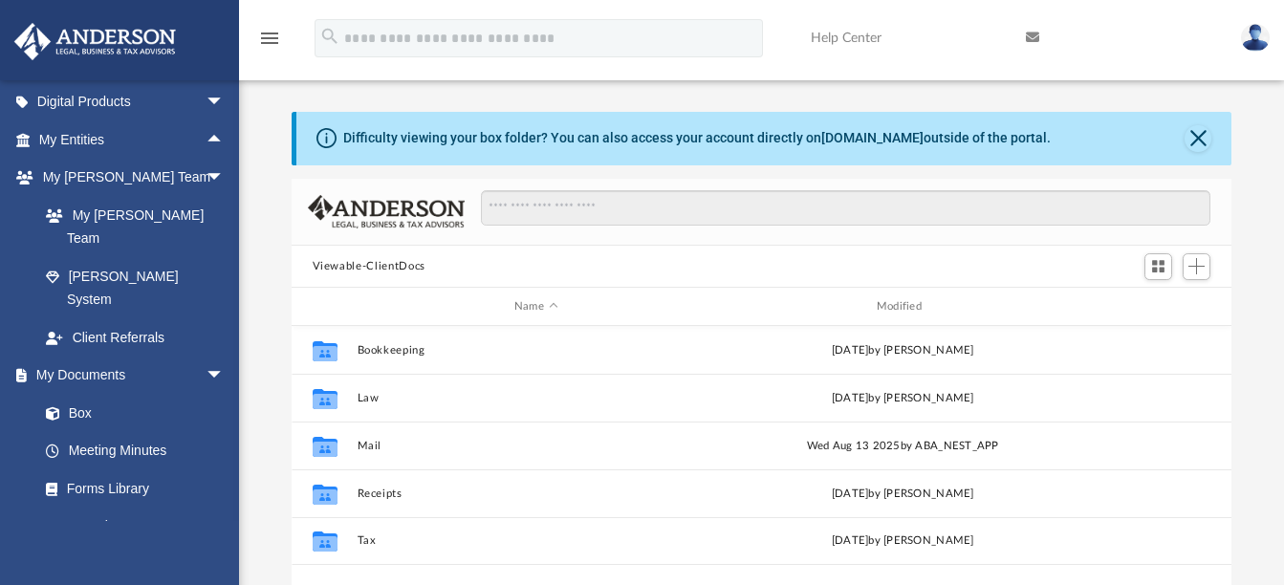
scroll to position [421, 925]
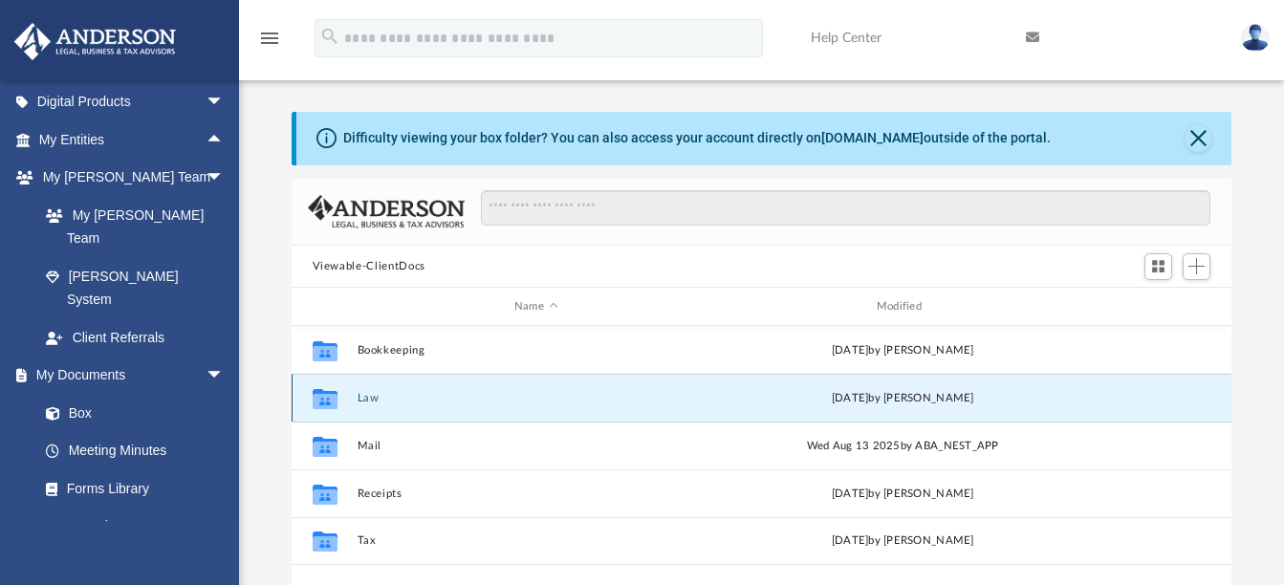
click at [406, 399] on button "Law" at bounding box center [535, 398] width 358 height 12
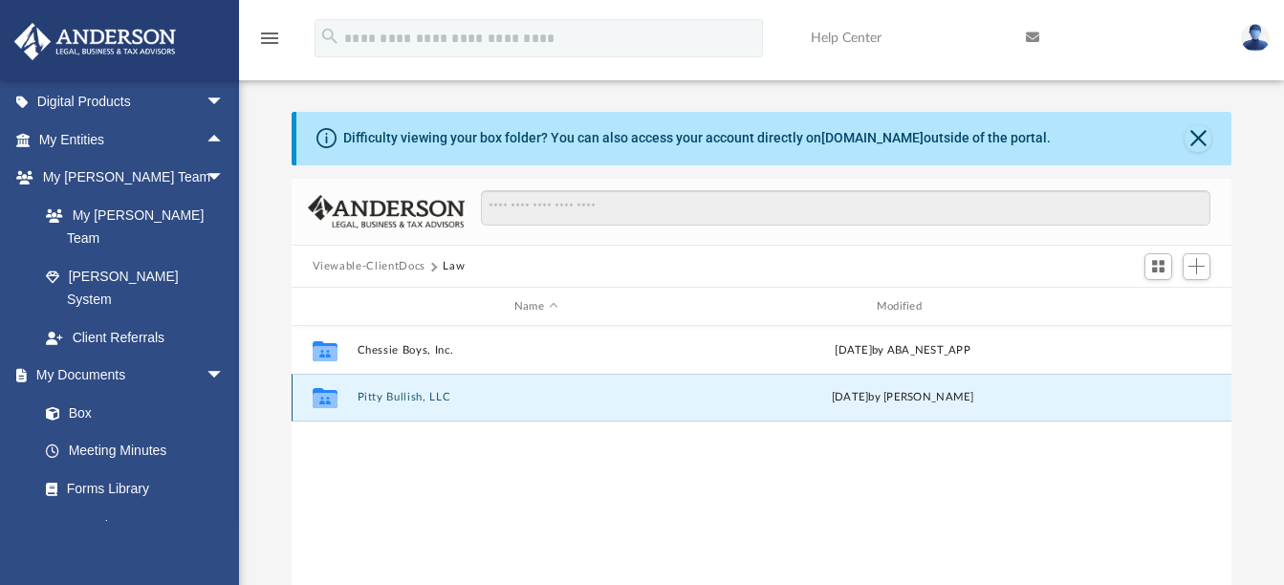
click at [379, 397] on button "Pitty Bullish, LLC" at bounding box center [535, 398] width 358 height 12
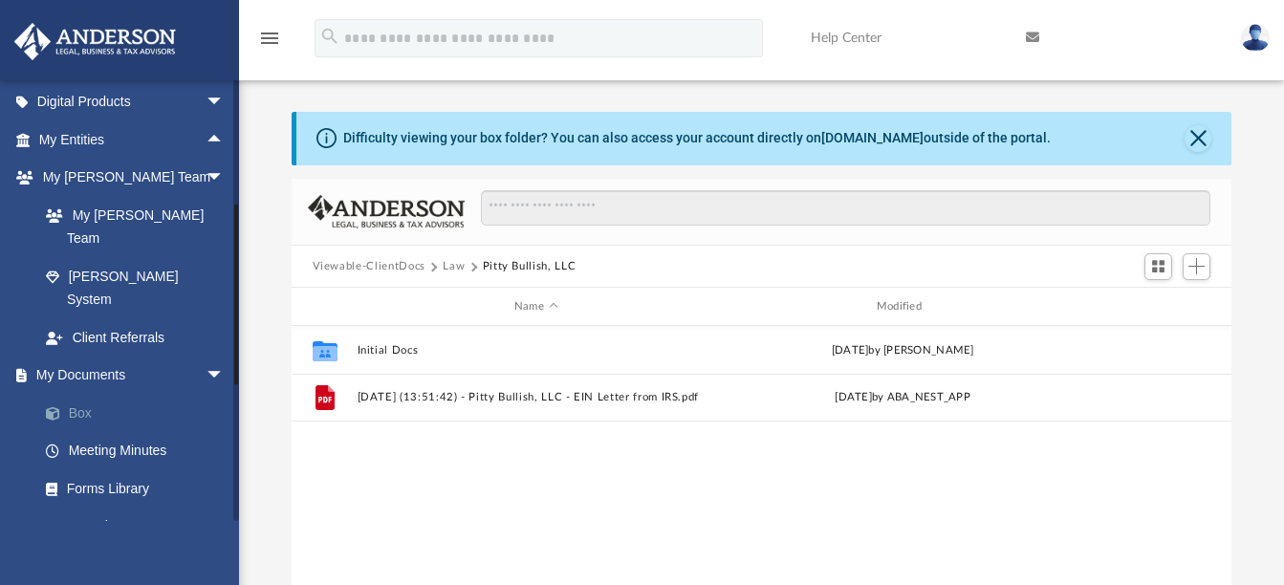
click at [80, 394] on link "Box" at bounding box center [140, 413] width 227 height 38
click at [205, 138] on span "arrow_drop_up" at bounding box center [224, 139] width 38 height 39
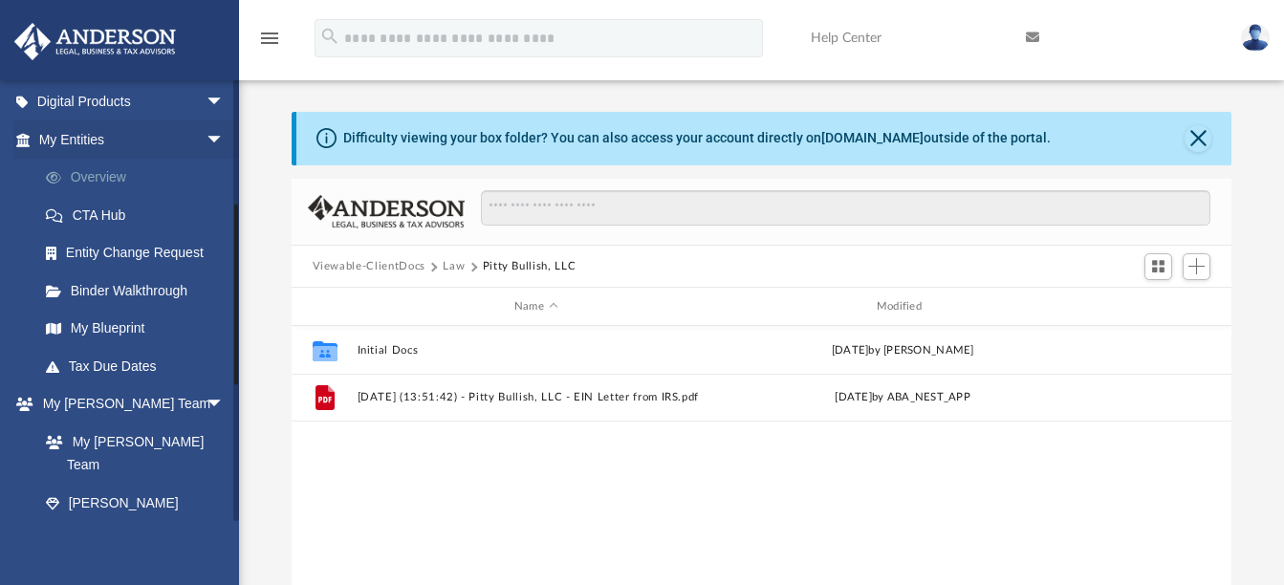
click at [120, 175] on link "Overview" at bounding box center [140, 178] width 227 height 38
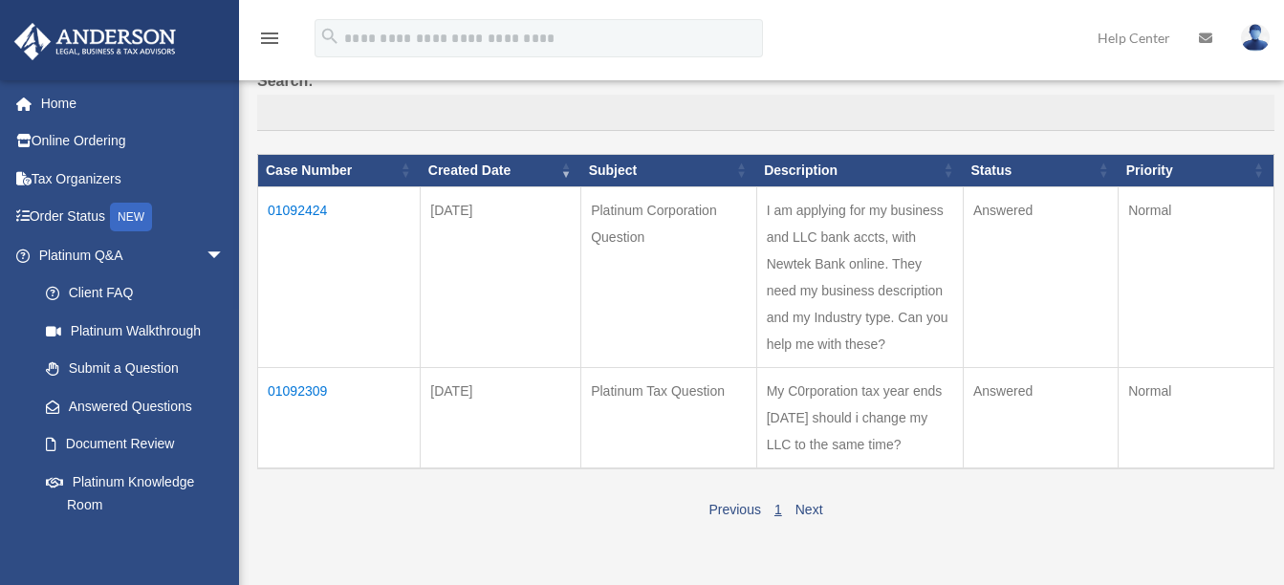
scroll to position [191, 0]
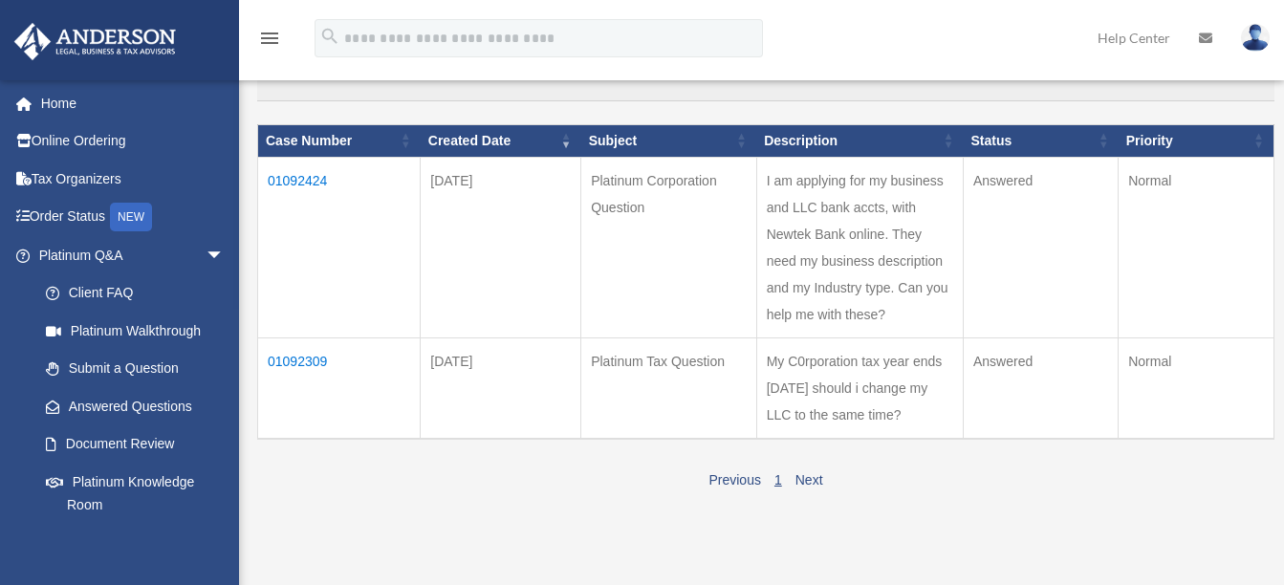
click at [308, 356] on td "01092309" at bounding box center [339, 387] width 162 height 101
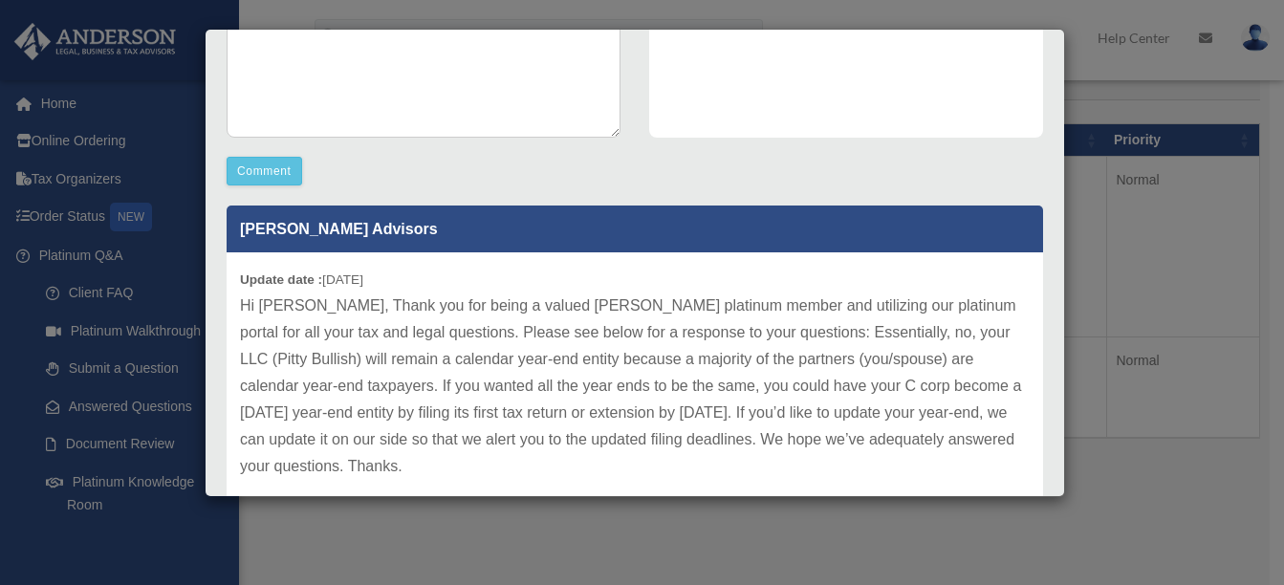
scroll to position [536, 0]
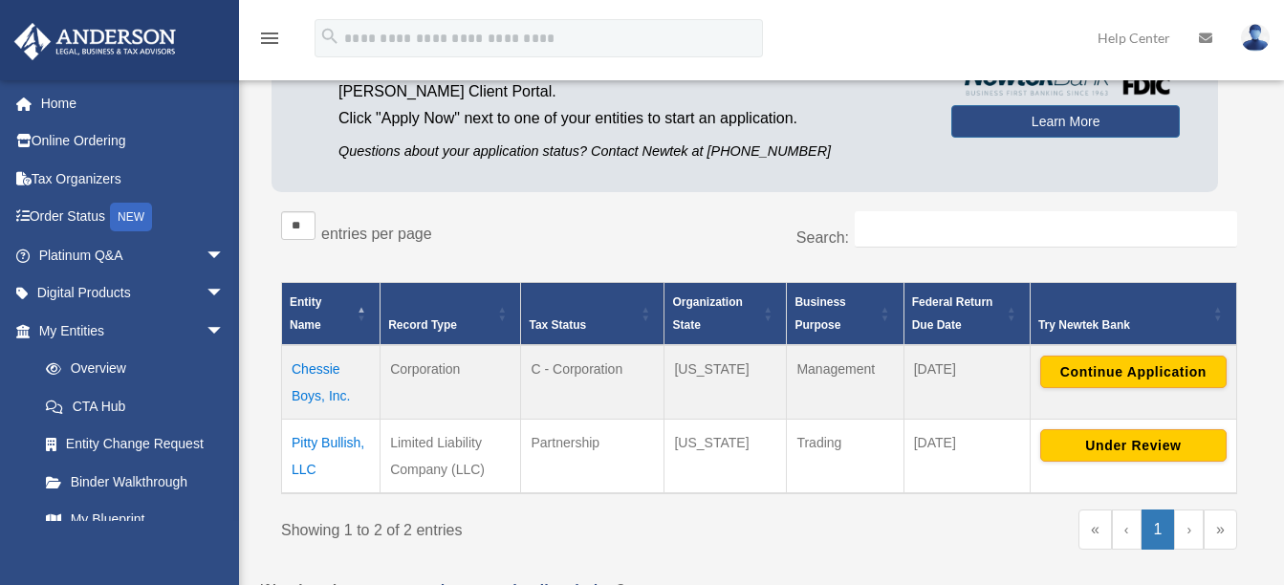
scroll to position [287, 0]
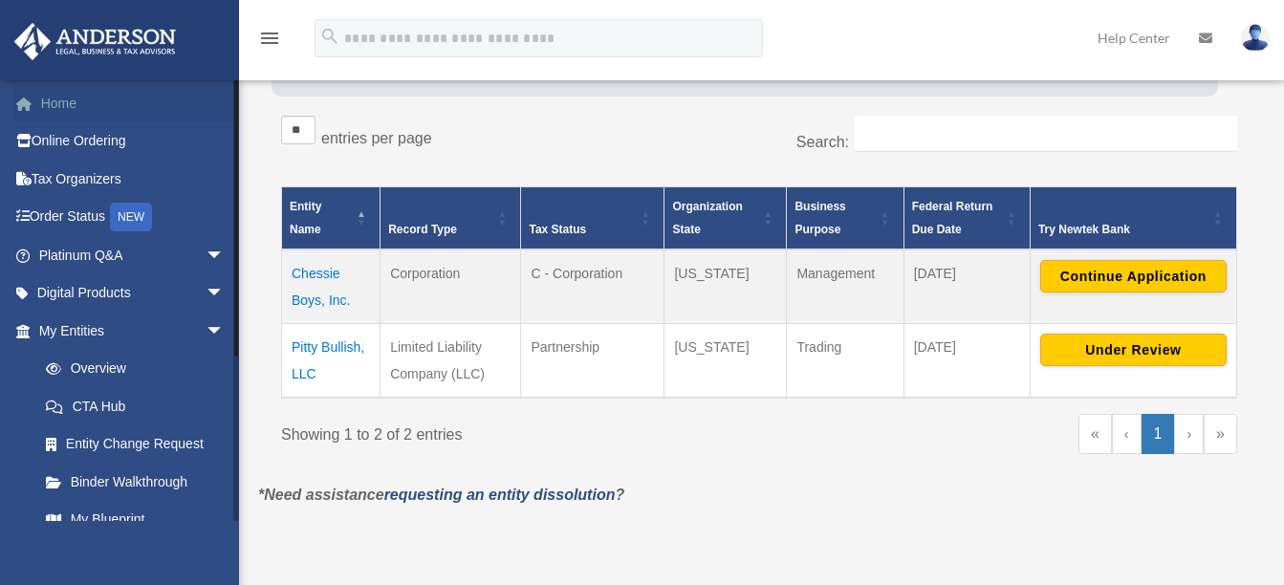
click at [69, 98] on link "Home" at bounding box center [133, 103] width 240 height 38
